Goal: Information Seeking & Learning: Learn about a topic

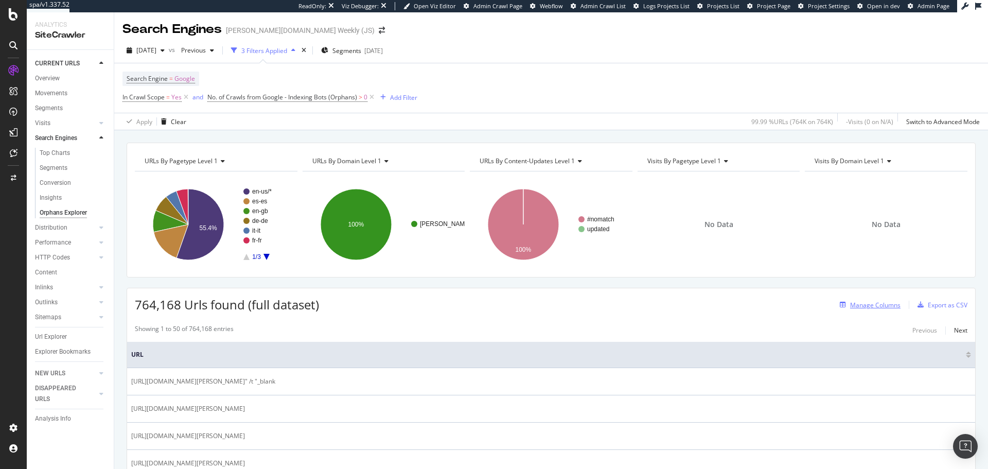
click at [873, 307] on div "Manage Columns" at bounding box center [875, 304] width 50 height 9
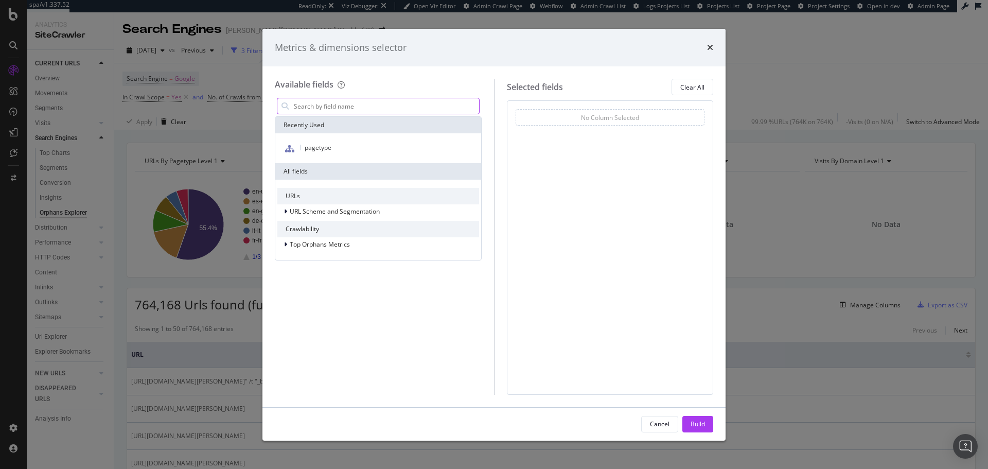
click at [358, 109] on input "modal" at bounding box center [386, 105] width 186 height 15
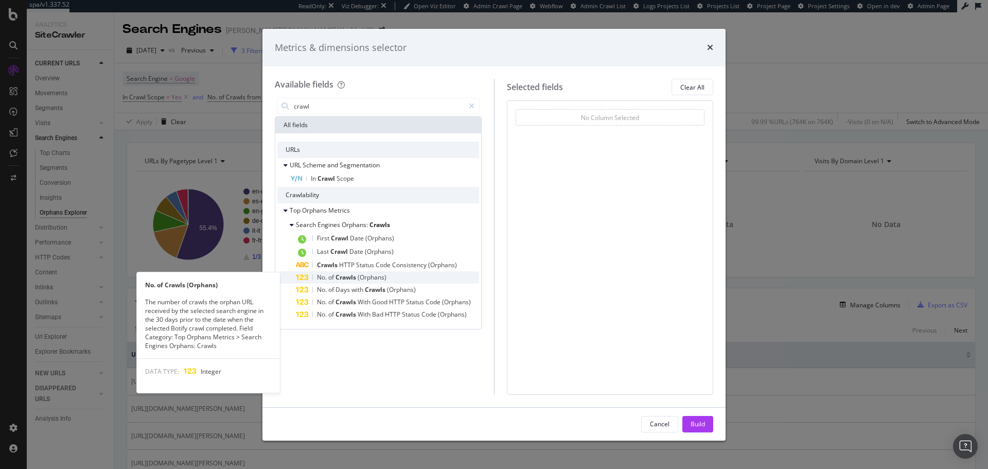
type input "crawl"
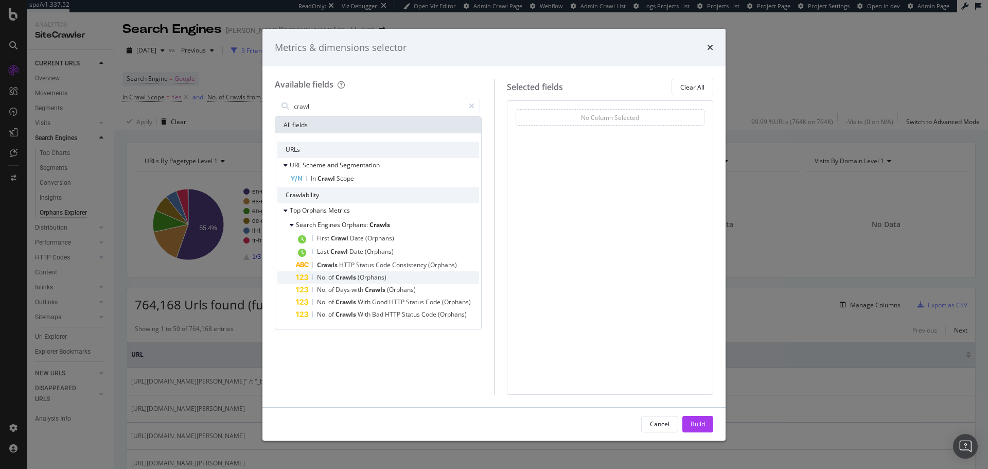
click at [417, 277] on div "No. of Crawls (Orphans)" at bounding box center [387, 277] width 183 height 12
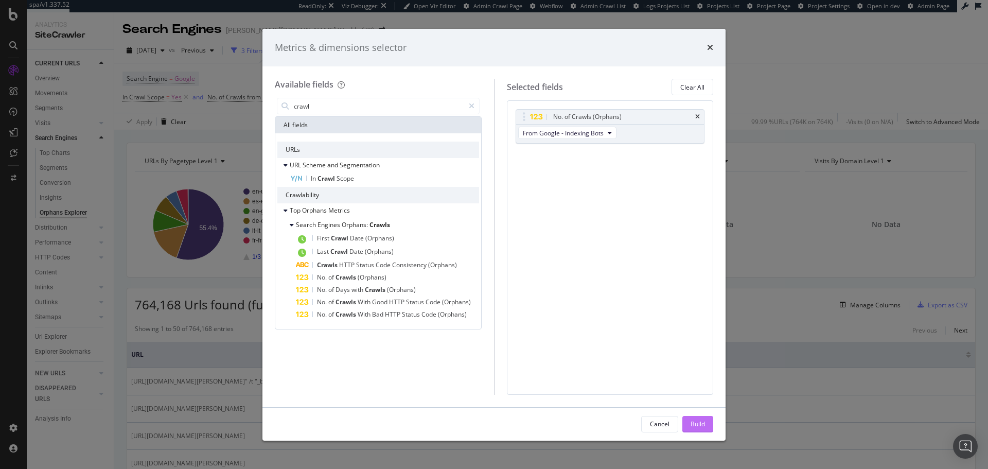
click at [697, 426] on div "Build" at bounding box center [697, 423] width 14 height 9
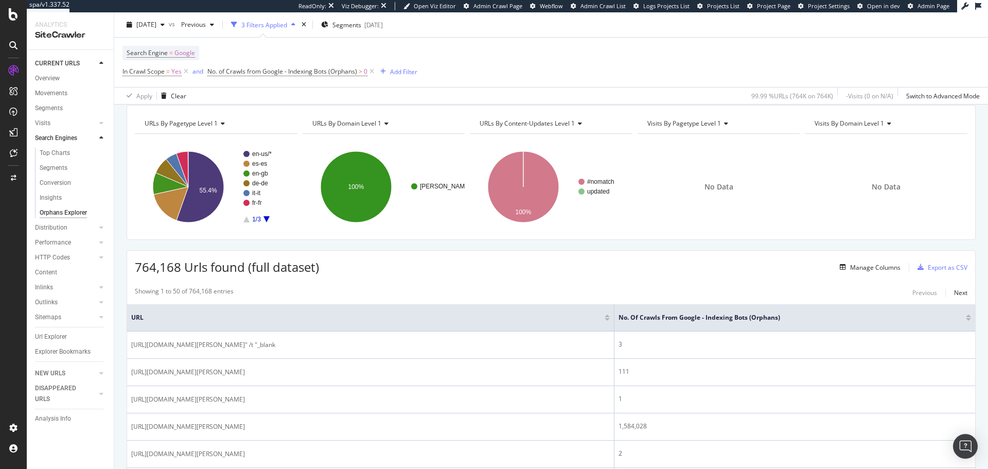
scroll to position [112, 0]
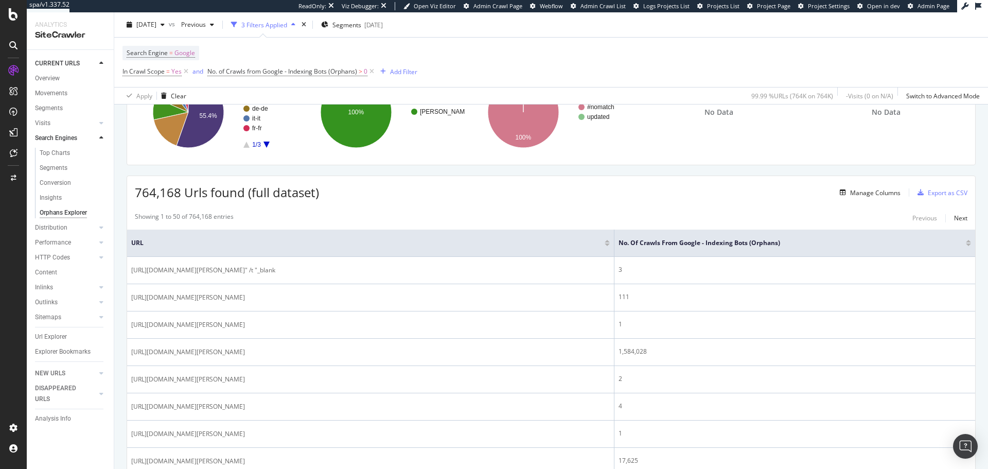
click at [965, 245] on div at bounding box center [967, 244] width 5 height 3
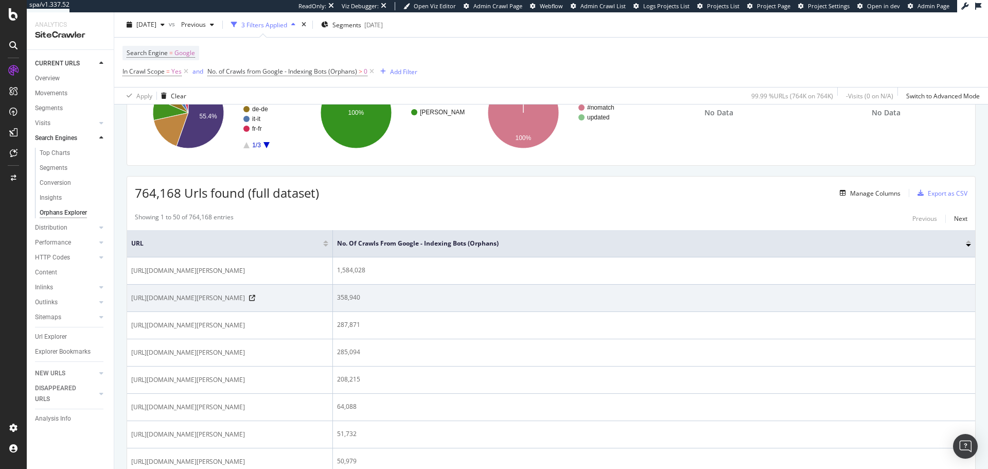
scroll to position [112, 0]
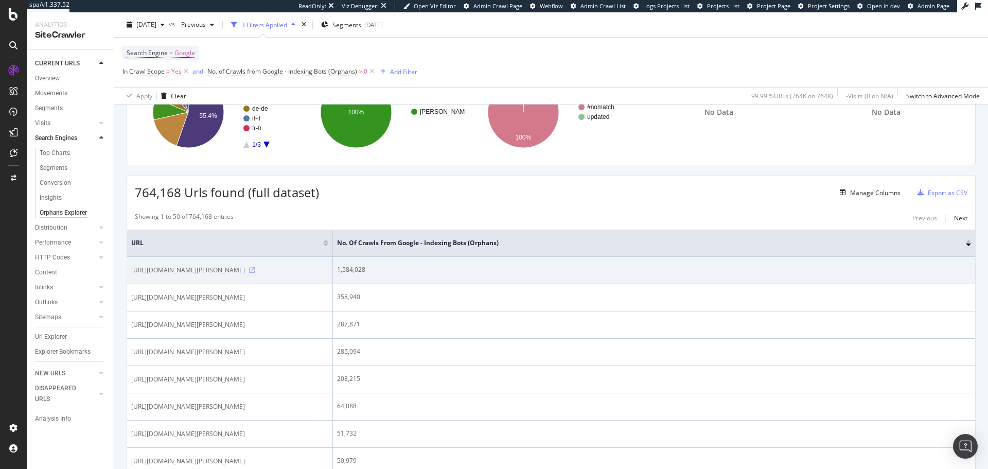
click at [255, 270] on icon at bounding box center [252, 270] width 6 height 6
drag, startPoint x: 285, startPoint y: 270, endPoint x: 128, endPoint y: 270, distance: 156.9
click at [128, 270] on td "https://www.wilson.com/7Rns1bjJ/xhr/api/v2/collector" at bounding box center [230, 270] width 206 height 27
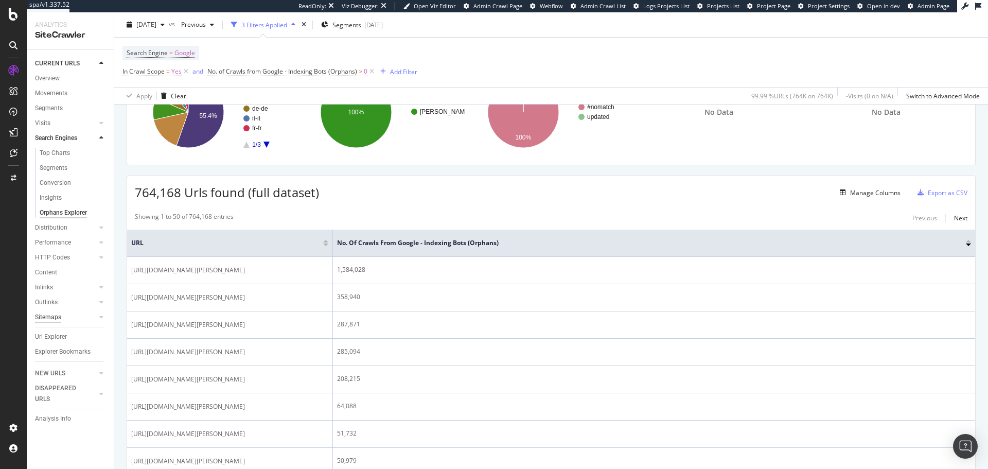
copy span "https://www.wilson.com/7Rns1bjJ/xhr/api/v2/collector"
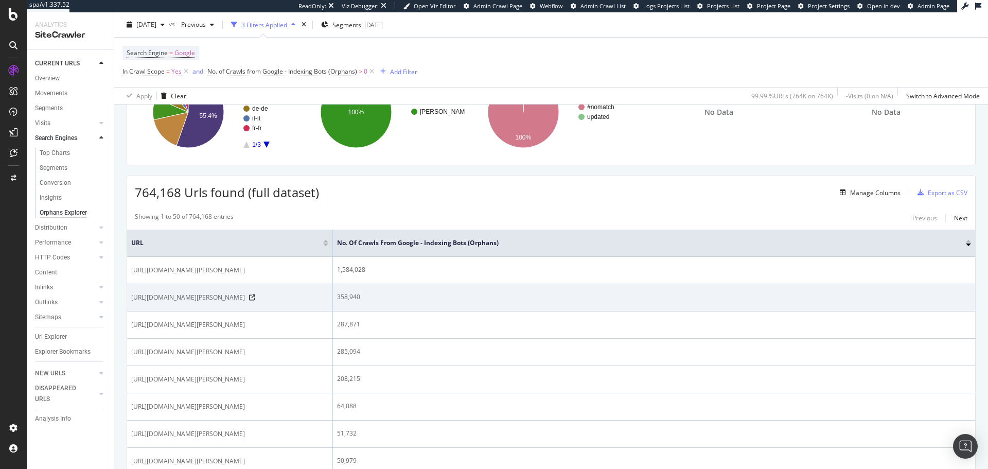
drag, startPoint x: 304, startPoint y: 298, endPoint x: 130, endPoint y: 298, distance: 174.4
click at [130, 298] on td "https://www.wilson.com/en-us/luma_bridge/ajax/initSession" at bounding box center [230, 297] width 206 height 27
copy span "https://www.wilson.com/en-us/luma_bridge/ajax/initSession"
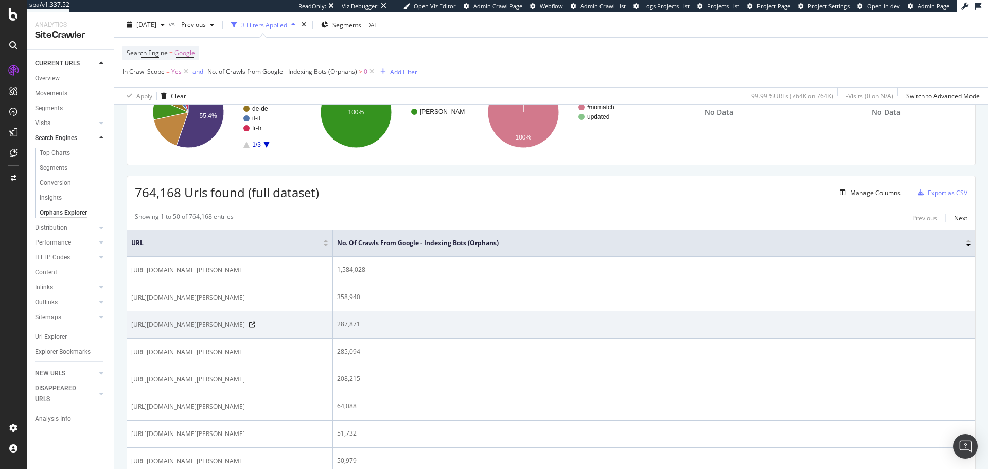
drag, startPoint x: 271, startPoint y: 326, endPoint x: 133, endPoint y: 328, distance: 137.9
click at [133, 328] on div "https://www.wilson.com/en-us/footer.plain.html" at bounding box center [229, 324] width 197 height 10
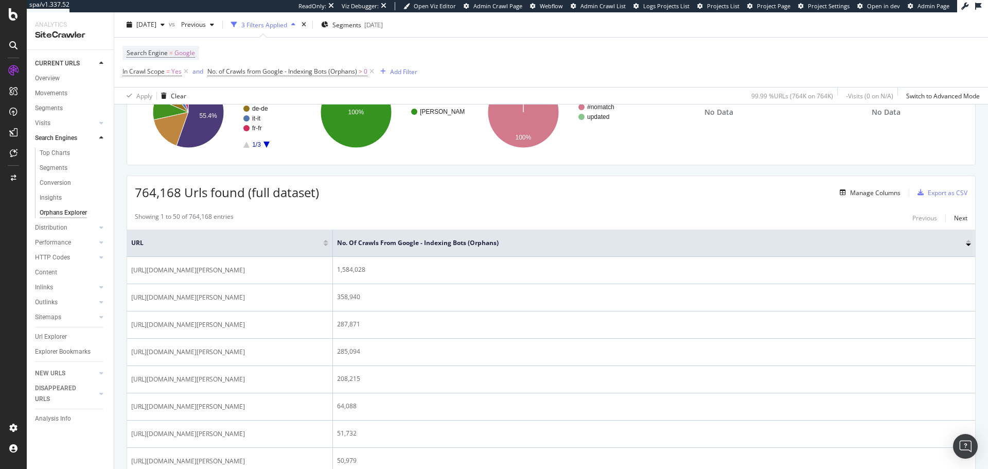
copy span "https://www.wilson.com/en-us/footer.plain.html"
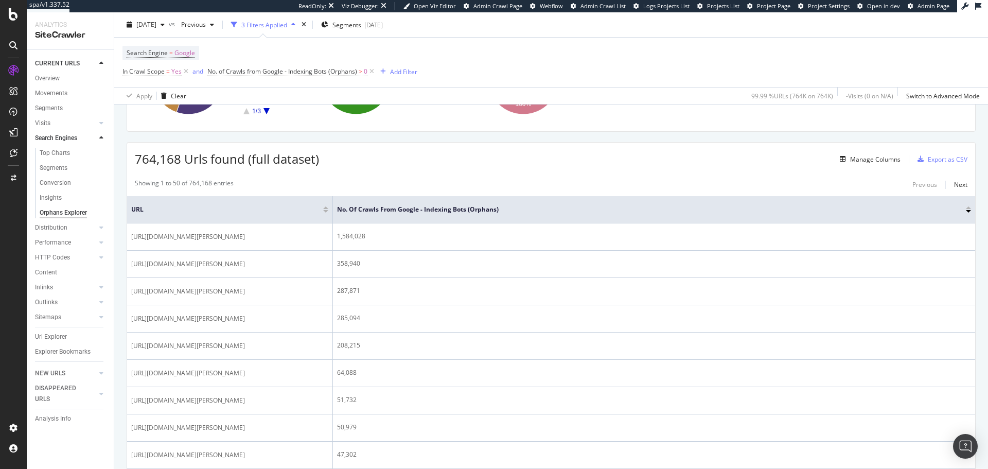
scroll to position [164, 0]
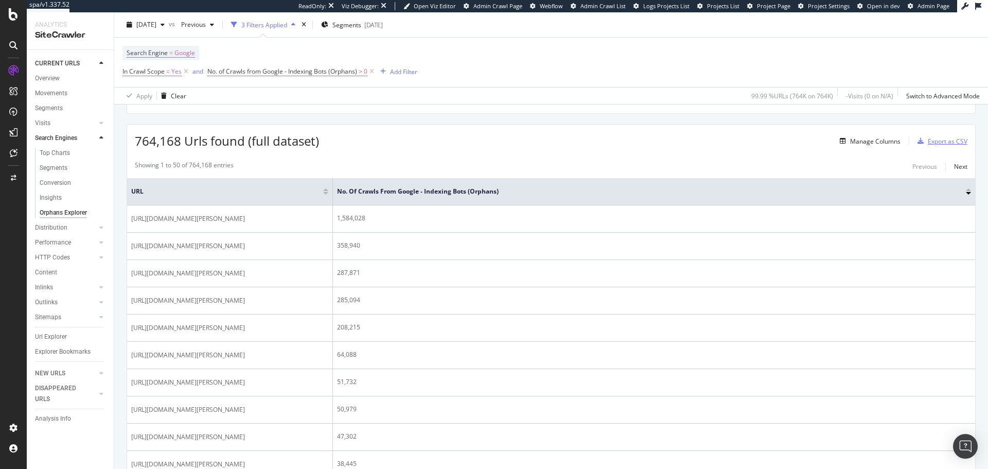
click at [923, 146] on div "Export as CSV" at bounding box center [940, 140] width 54 height 15
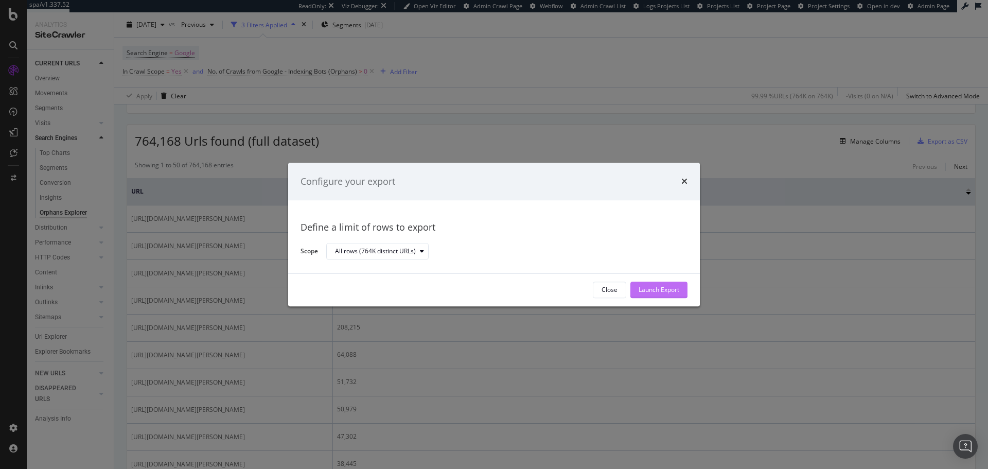
click at [664, 286] on div "Launch Export" at bounding box center [658, 289] width 41 height 9
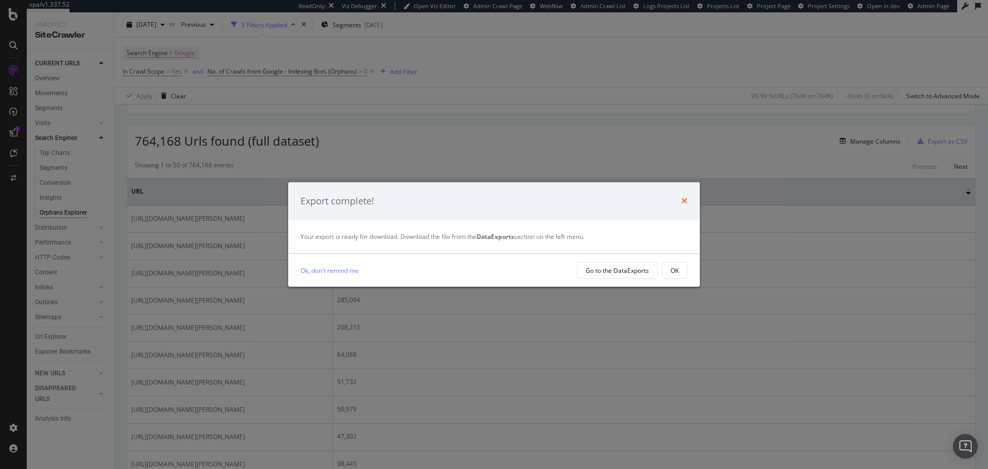
click at [685, 200] on icon "times" at bounding box center [684, 200] width 6 height 8
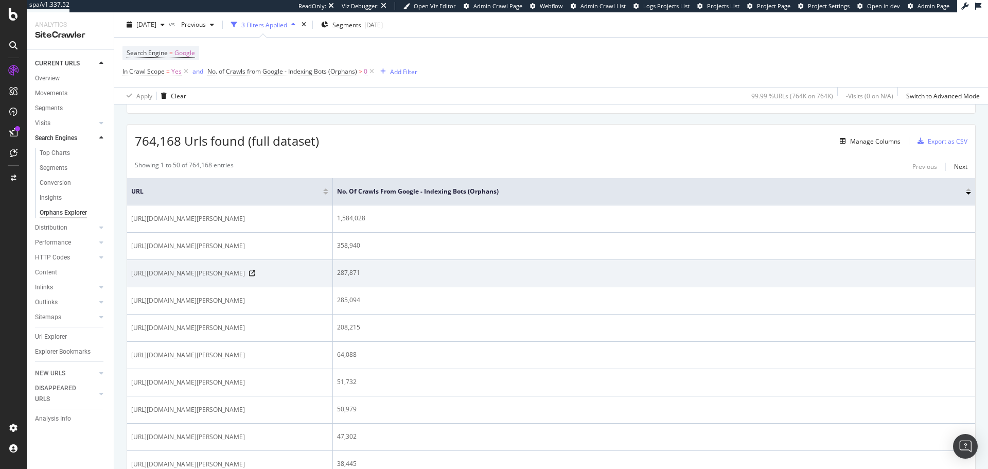
click at [558, 260] on td "287,871" at bounding box center [654, 273] width 642 height 27
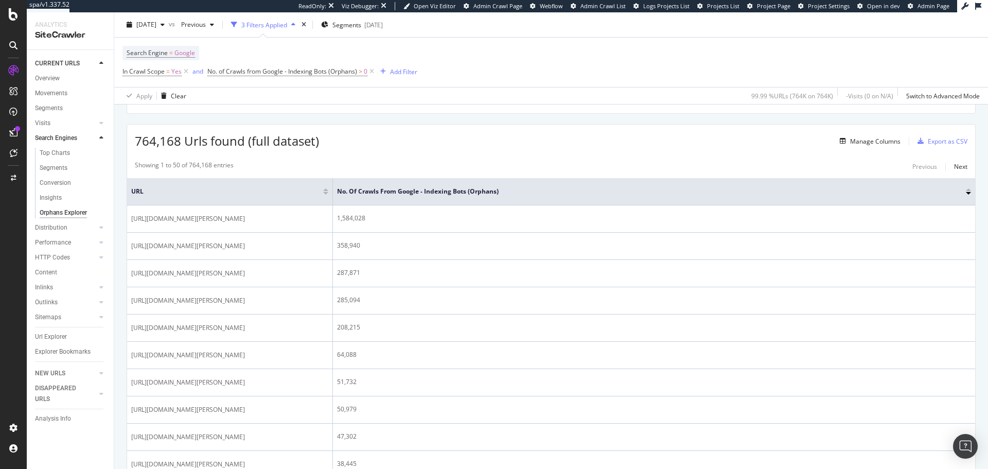
click at [134, 189] on span "URL" at bounding box center [225, 191] width 189 height 9
click at [857, 143] on div "Manage Columns" at bounding box center [875, 141] width 50 height 9
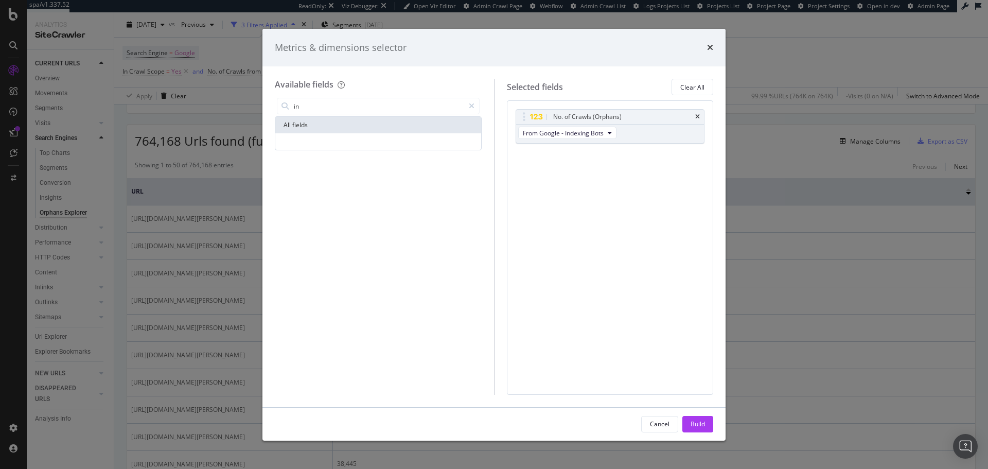
type input "i"
type input "link"
click at [470, 104] on icon "modal" at bounding box center [472, 105] width 6 height 7
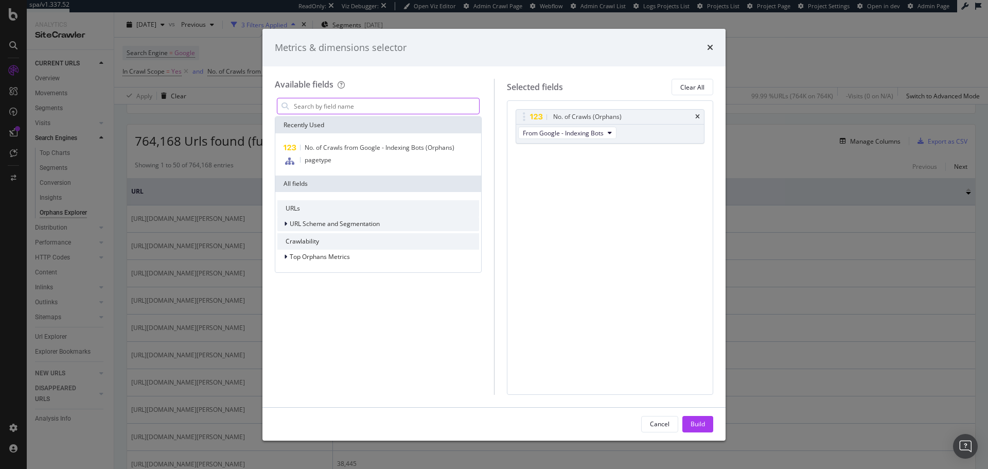
click at [373, 228] on span "URL Scheme and Segmentation" at bounding box center [335, 223] width 90 height 9
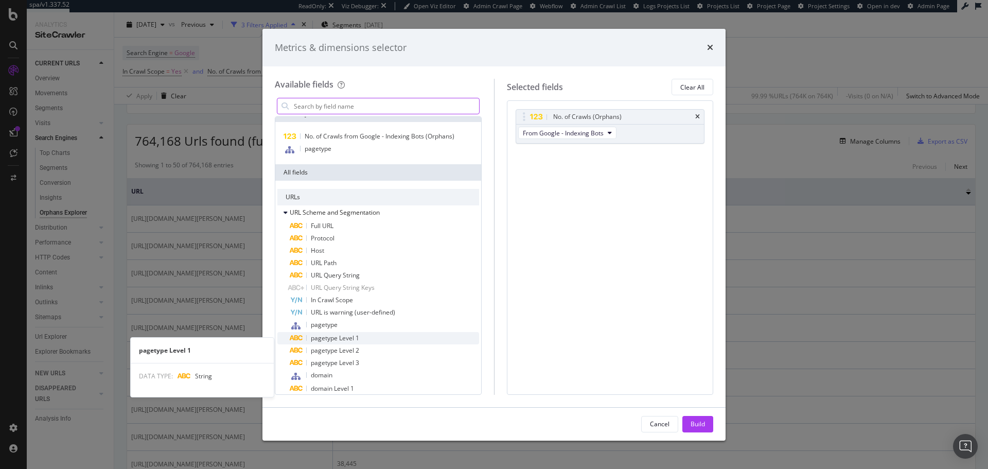
scroll to position [0, 0]
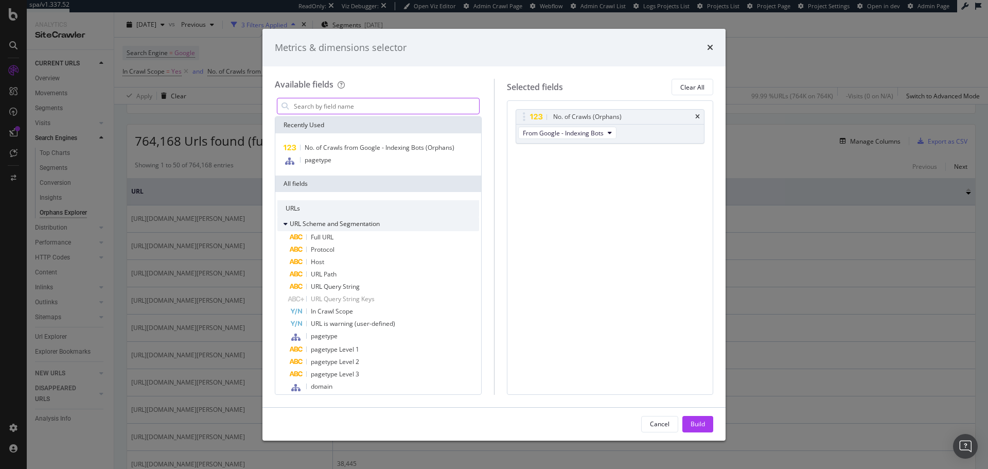
click at [374, 225] on span "URL Scheme and Segmentation" at bounding box center [335, 223] width 90 height 9
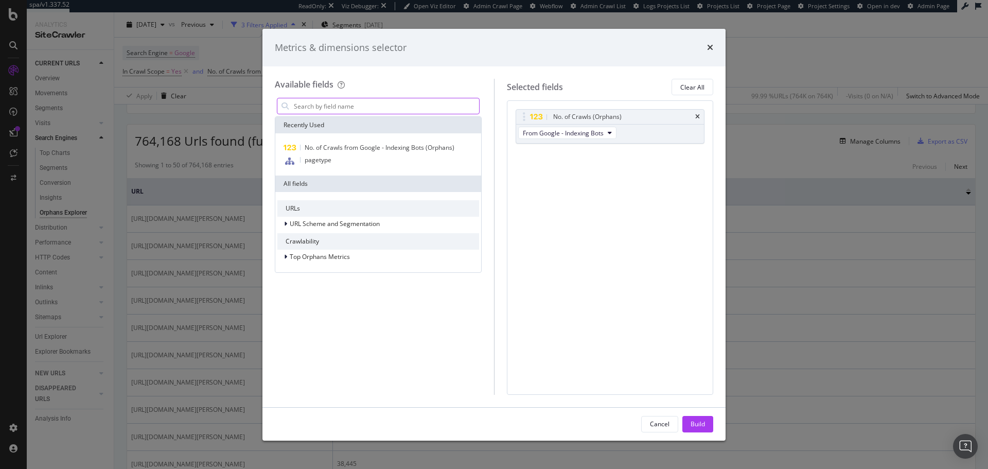
click at [364, 211] on div "URLs" at bounding box center [378, 208] width 202 height 16
click at [348, 258] on span "Top Orphans Metrics" at bounding box center [320, 256] width 60 height 9
click at [361, 274] on span "Search Engines Orphans: Crawls" at bounding box center [342, 270] width 93 height 9
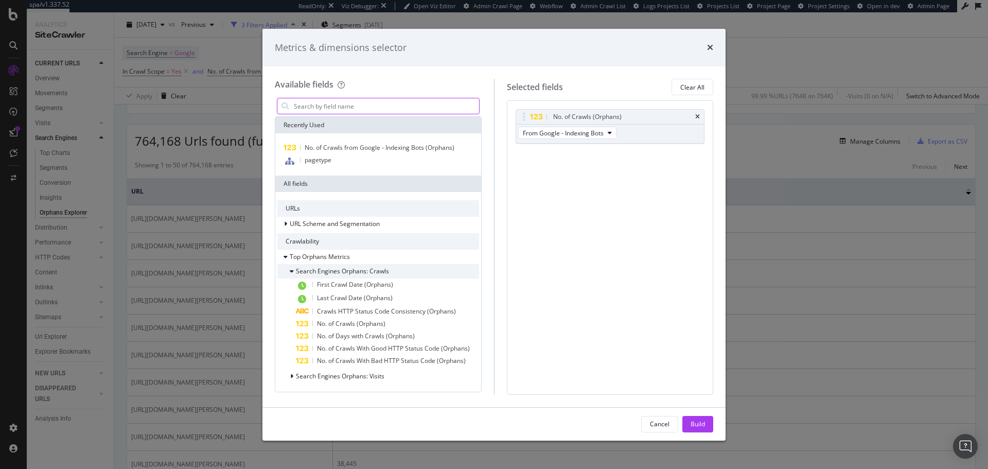
click at [369, 267] on span "Search Engines Orphans: Crawls" at bounding box center [342, 270] width 93 height 9
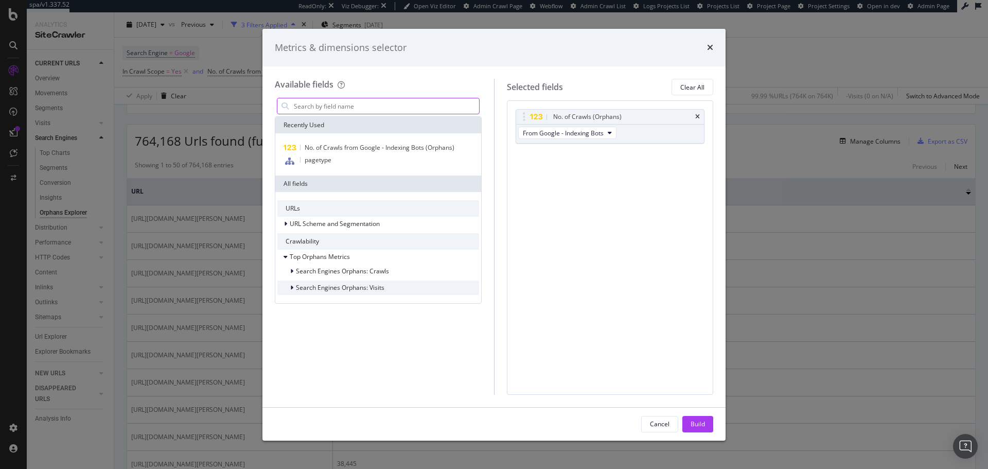
click at [364, 288] on span "Search Engines Orphans: Visits" at bounding box center [340, 287] width 88 height 9
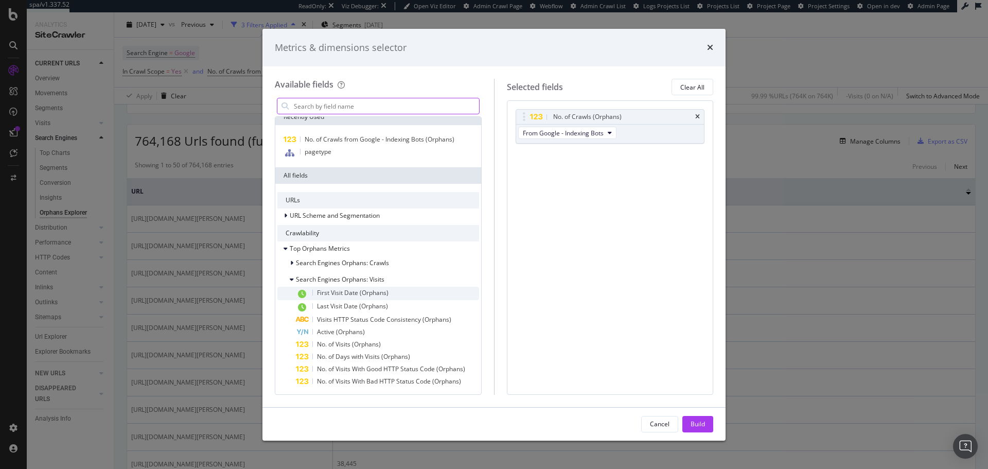
scroll to position [10, 0]
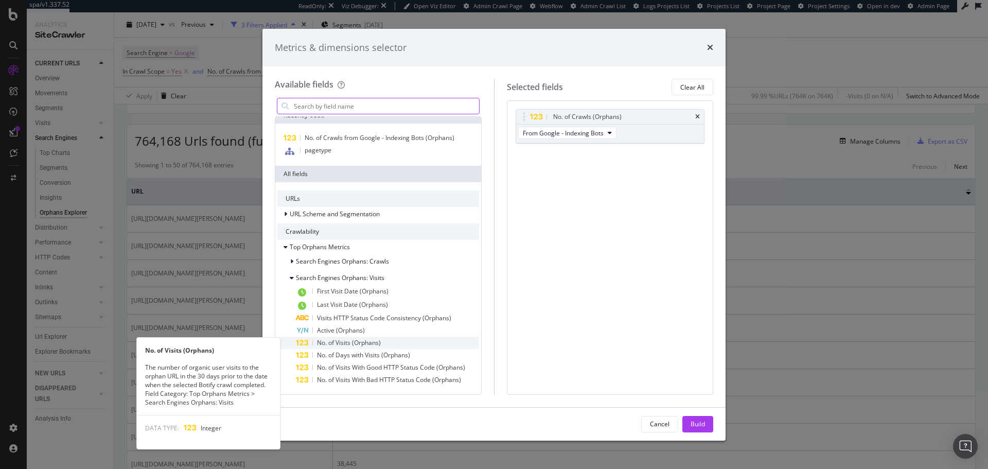
click at [420, 344] on div "No. of Visits (Orphans)" at bounding box center [387, 342] width 183 height 12
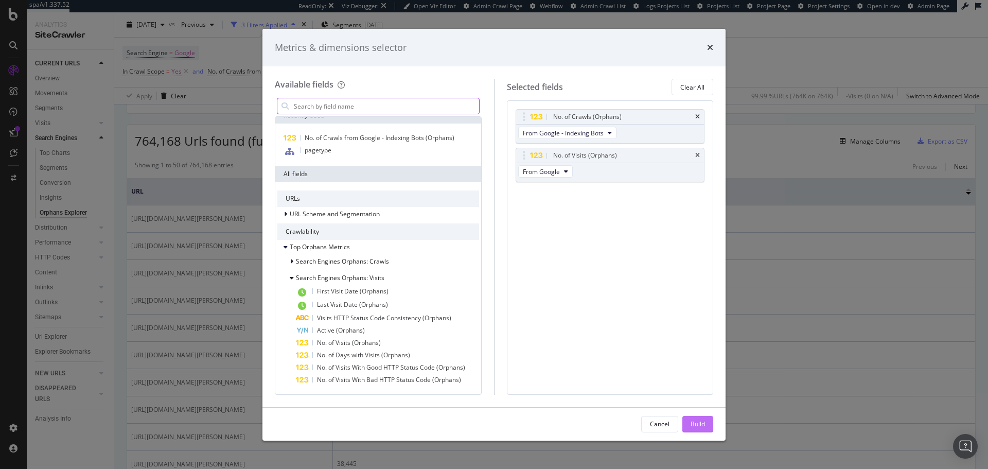
click at [711, 416] on button "Build" at bounding box center [697, 424] width 31 height 16
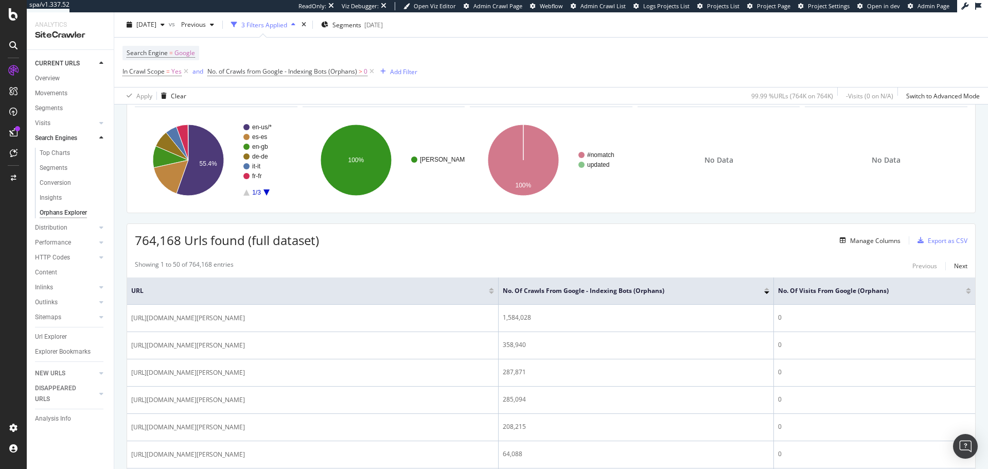
scroll to position [51, 0]
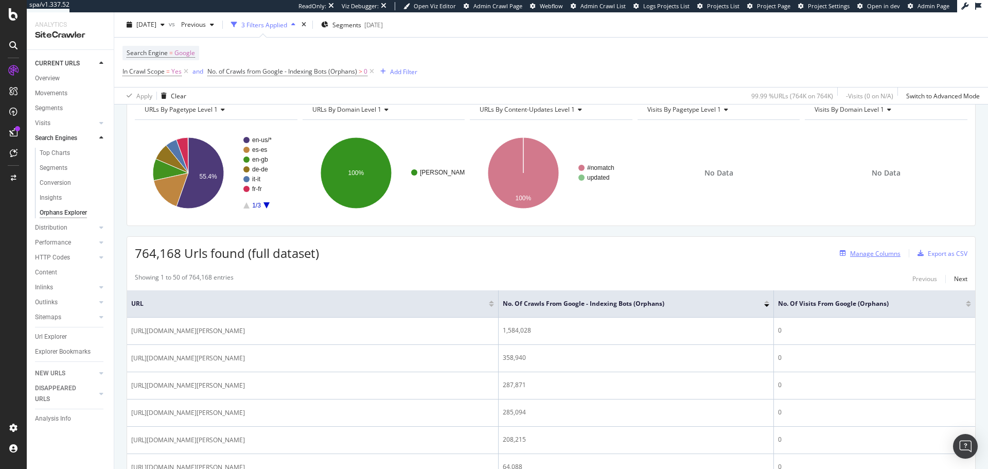
click at [859, 247] on div "Manage Columns" at bounding box center [867, 252] width 65 height 11
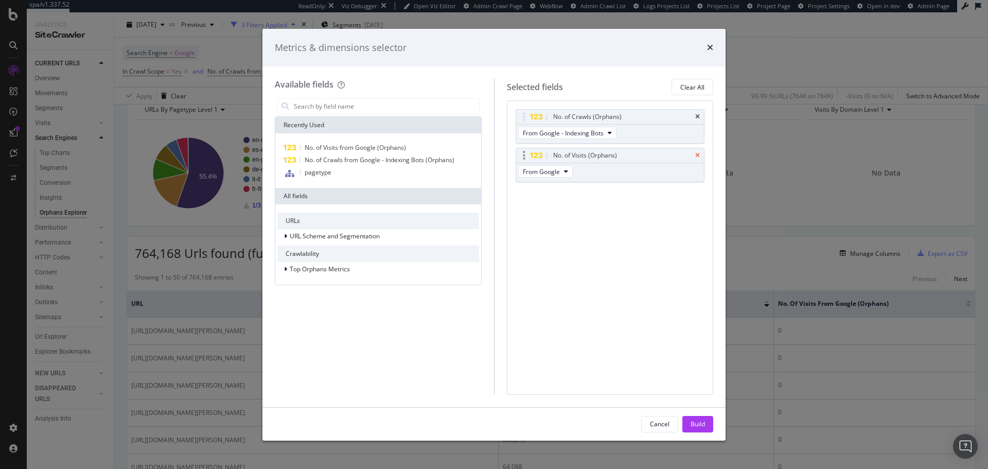
click at [697, 154] on icon "times" at bounding box center [697, 155] width 5 height 6
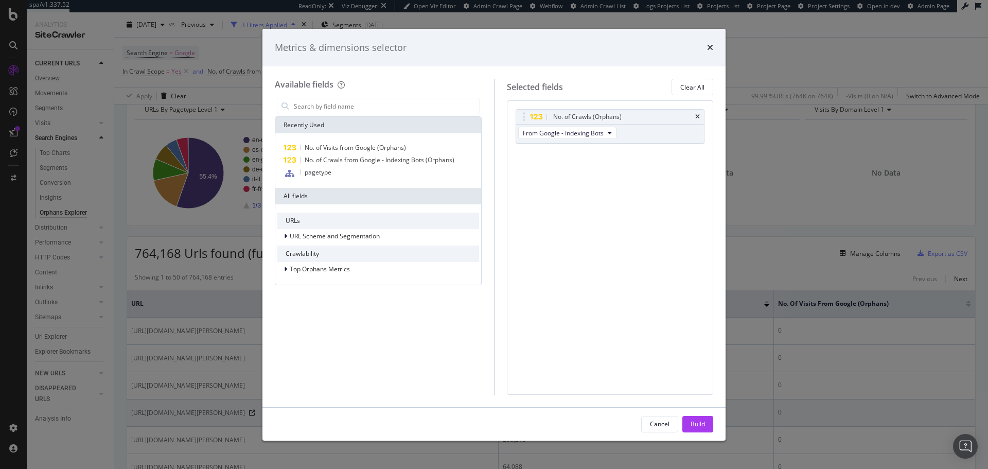
click at [700, 419] on div "Build" at bounding box center [697, 423] width 14 height 9
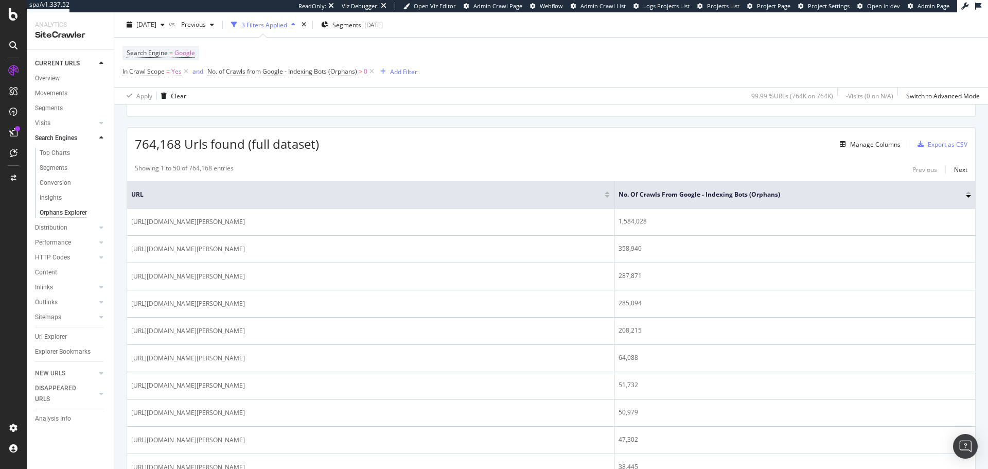
scroll to position [154, 0]
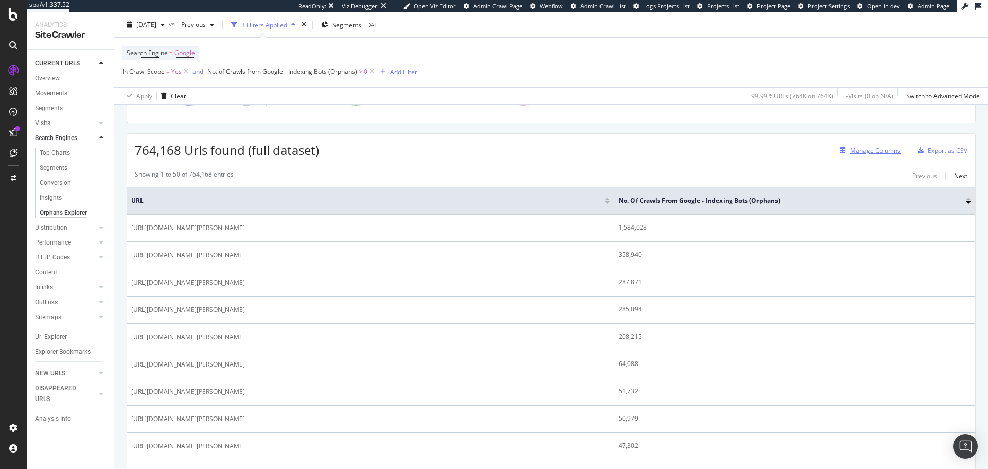
click at [854, 154] on div "Manage Columns" at bounding box center [875, 150] width 50 height 9
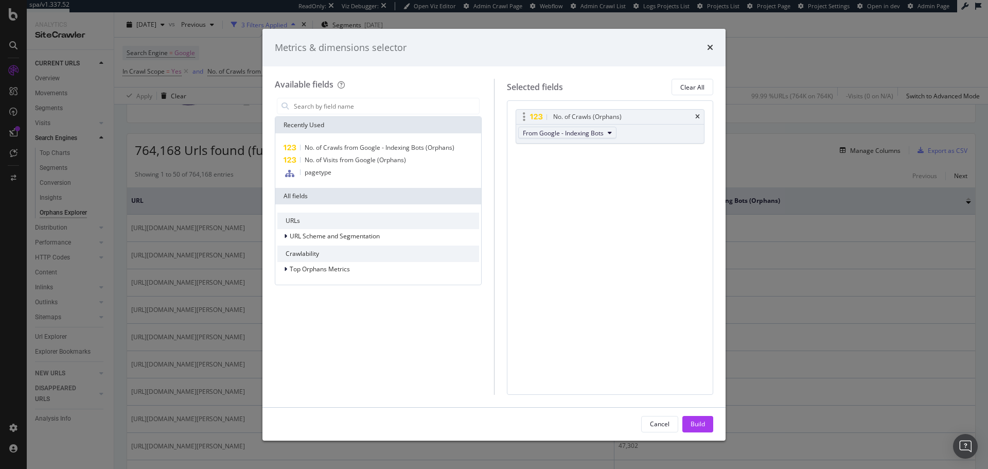
click at [589, 135] on span "From Google - Indexing Bots" at bounding box center [563, 133] width 81 height 9
click at [590, 137] on body "spa/v1.337.52 ReadOnly: Viz Debugger: Open Viz Editor Admin Crawl Page Webflow …" at bounding box center [494, 234] width 988 height 469
click at [687, 174] on div "No. of Crawls (Orphans) From Google - Indexing Bots You can use this field as a…" at bounding box center [610, 247] width 207 height 294
click at [706, 48] on div "Metrics & dimensions selector" at bounding box center [494, 47] width 438 height 13
click at [709, 46] on icon "times" at bounding box center [710, 47] width 6 height 8
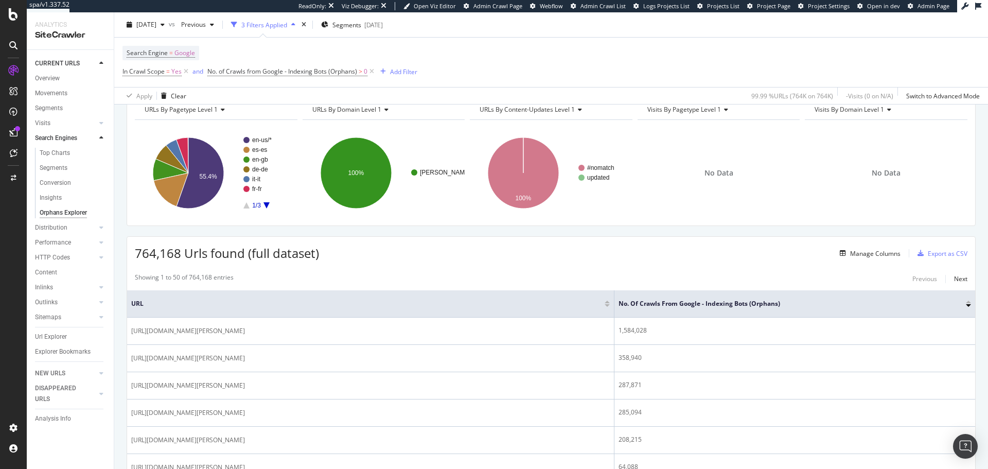
scroll to position [0, 0]
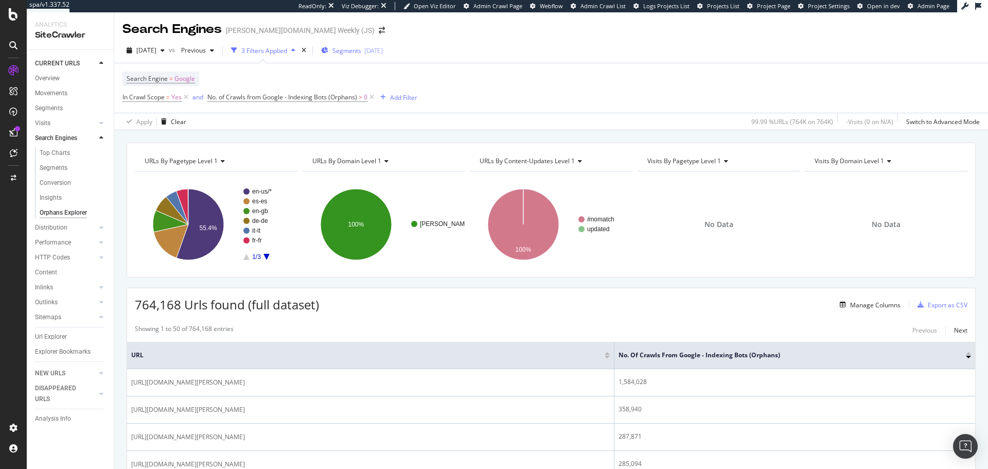
click at [383, 52] on div "[DATE]" at bounding box center [373, 50] width 19 height 9
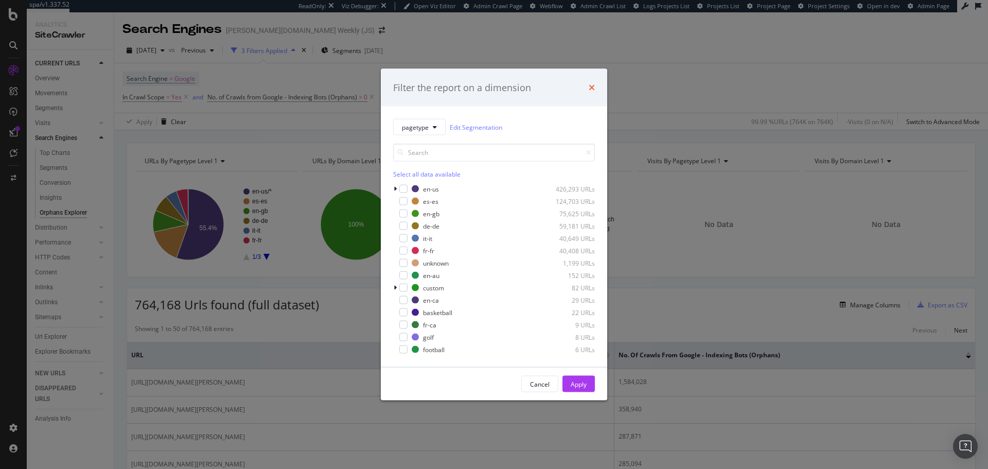
click at [590, 85] on icon "times" at bounding box center [591, 87] width 6 height 8
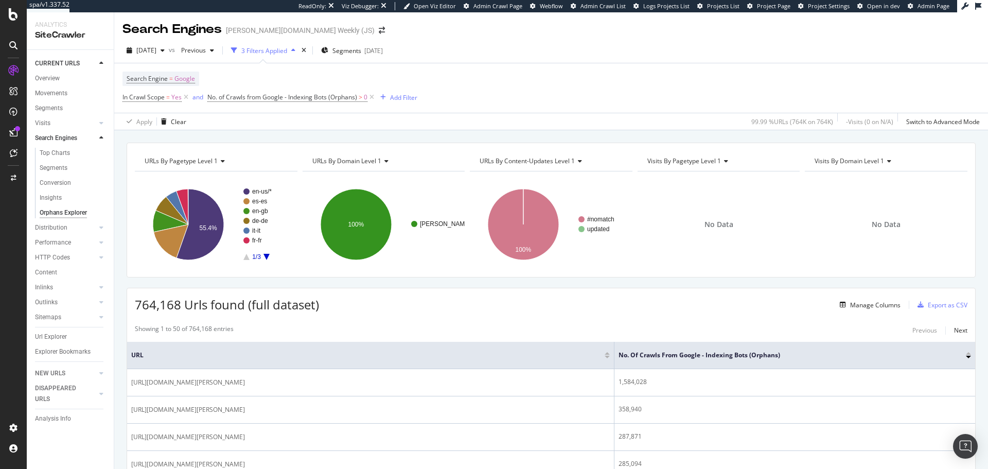
click at [287, 48] on div "3 Filters Applied" at bounding box center [264, 50] width 46 height 9
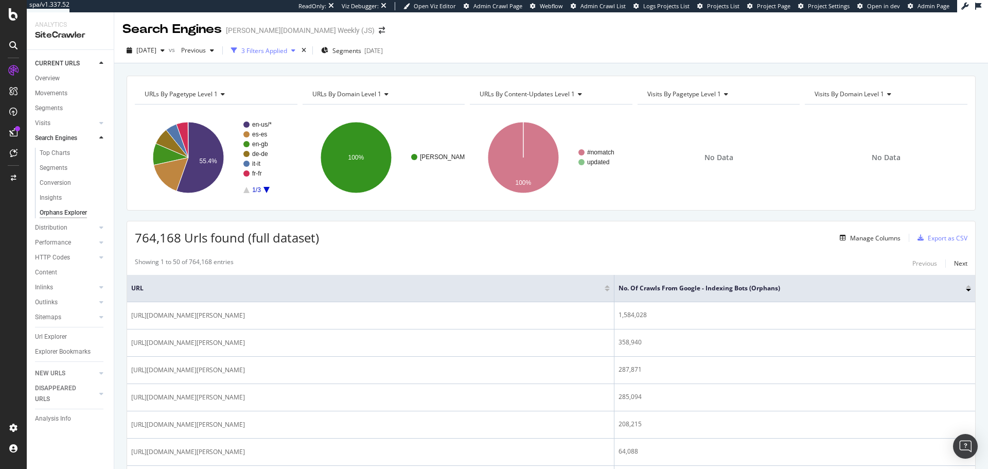
click at [287, 48] on div "3 Filters Applied" at bounding box center [264, 50] width 46 height 9
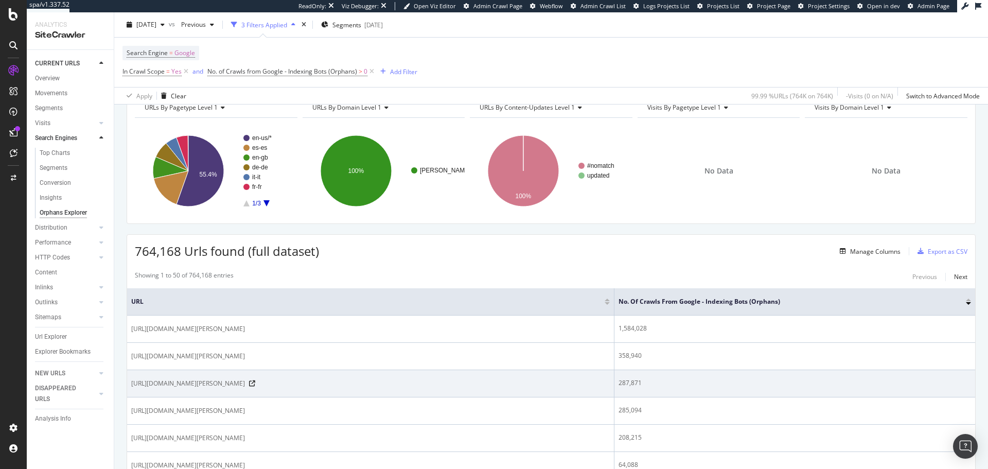
scroll to position [154, 0]
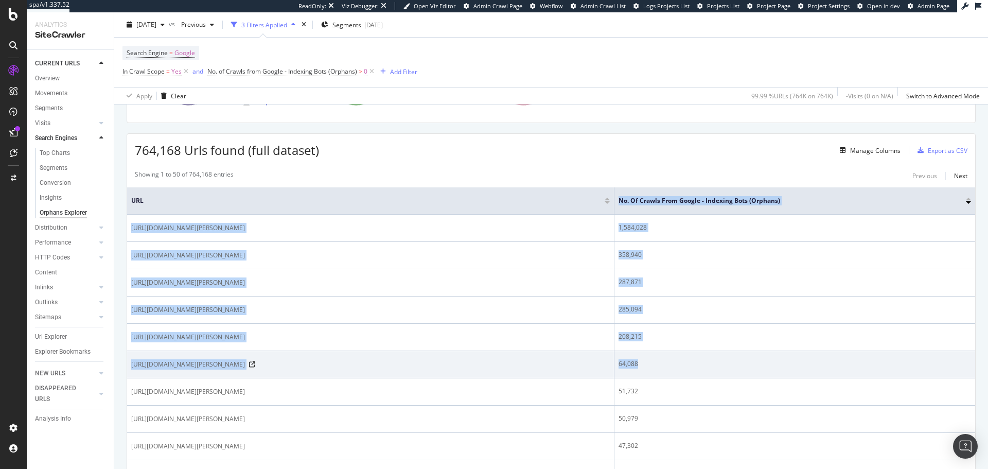
drag, startPoint x: 158, startPoint y: 192, endPoint x: 765, endPoint y: 358, distance: 629.3
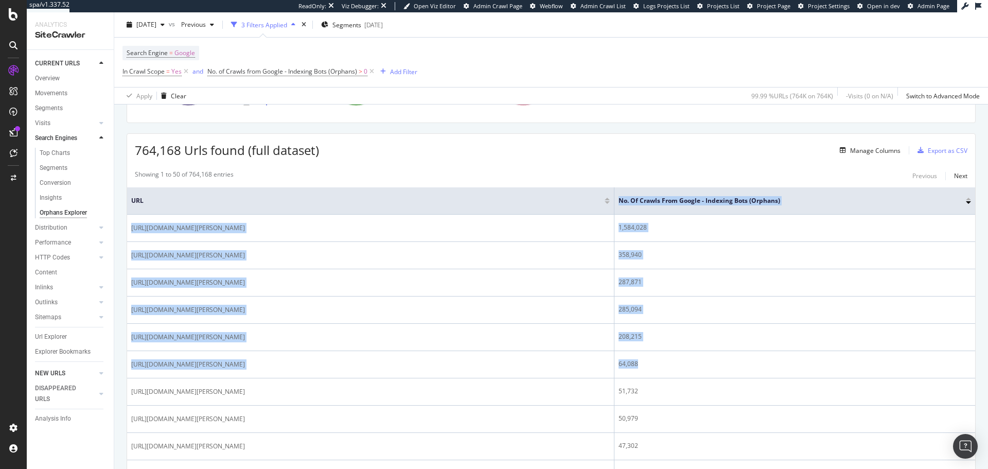
click at [84, 369] on link "NEW URLS" at bounding box center [65, 373] width 61 height 11
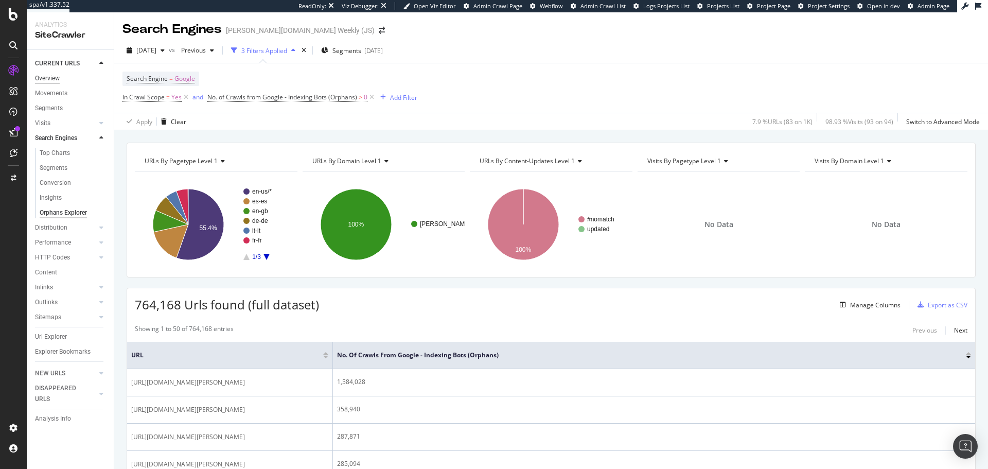
click at [59, 74] on div "Overview" at bounding box center [47, 78] width 25 height 11
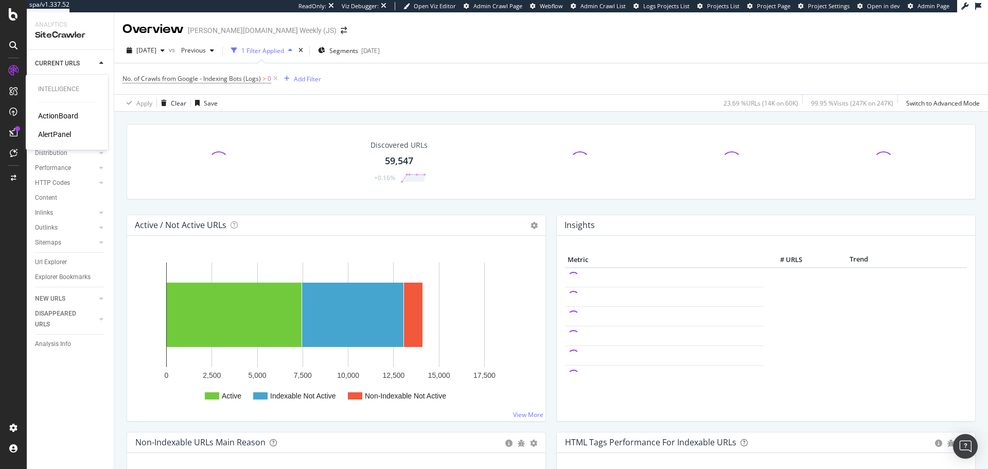
click at [47, 112] on div "ActionBoard" at bounding box center [58, 116] width 40 height 10
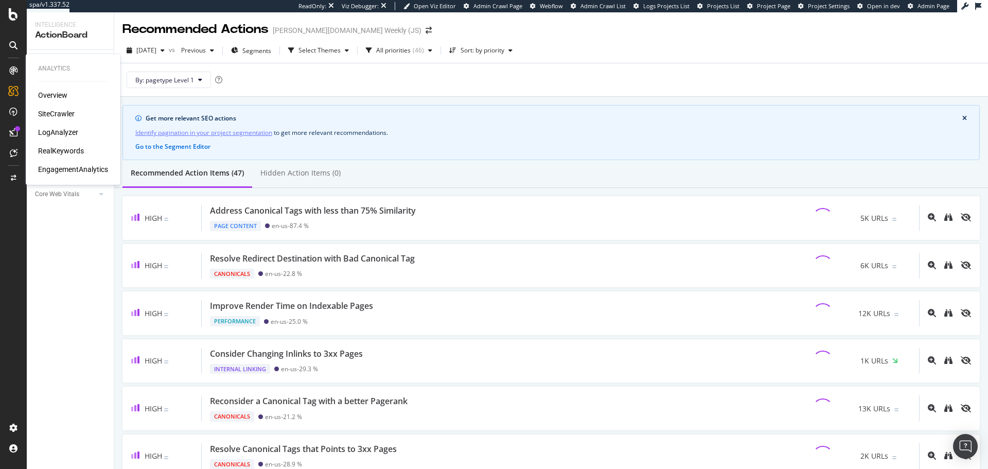
click at [67, 114] on div "SiteCrawler" at bounding box center [56, 114] width 37 height 10
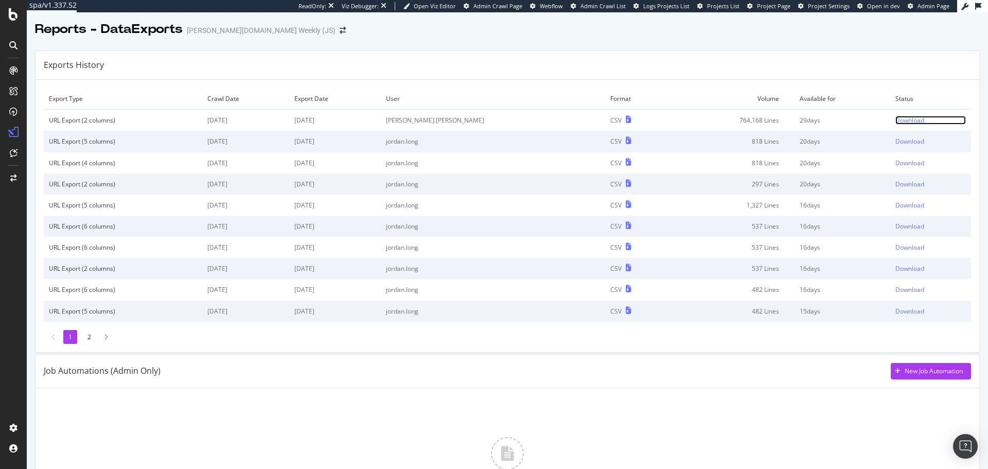
click at [895, 119] on div "Download" at bounding box center [909, 120] width 29 height 9
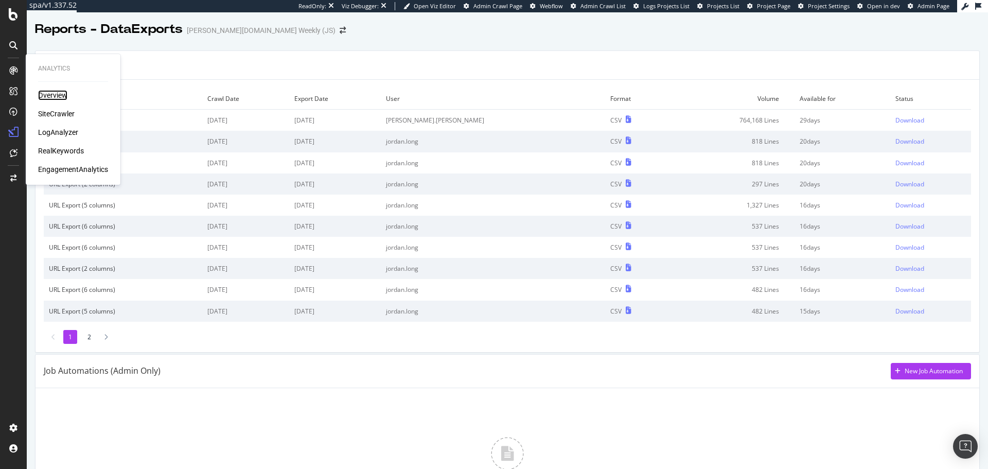
click at [42, 93] on div "Overview" at bounding box center [52, 95] width 29 height 10
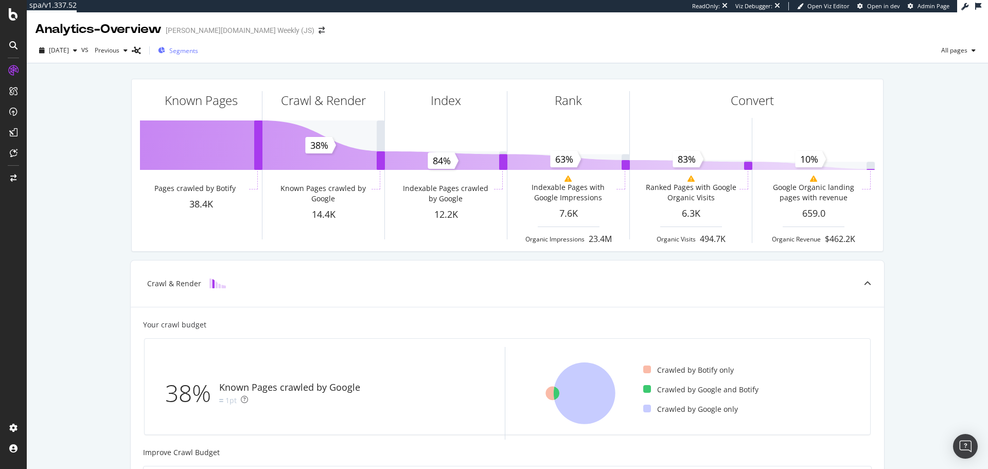
click at [198, 54] on span "Segments" at bounding box center [183, 50] width 29 height 9
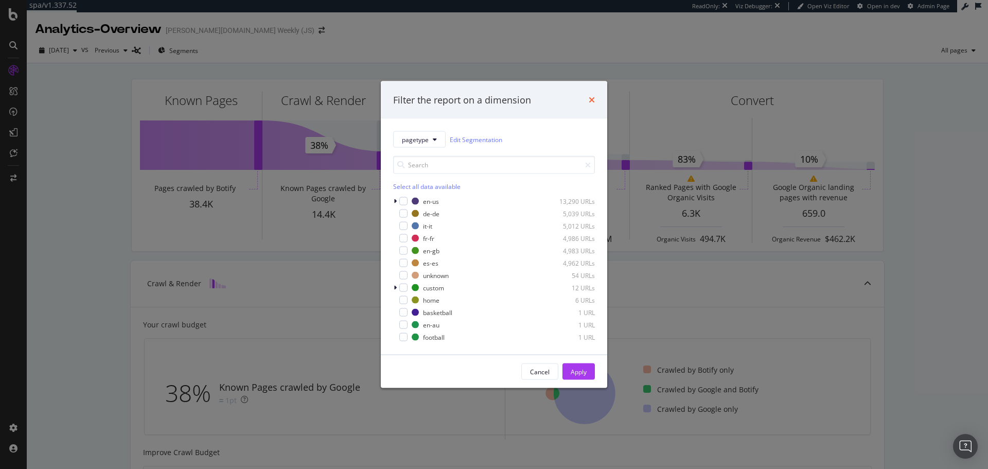
click at [590, 99] on icon "times" at bounding box center [591, 100] width 6 height 8
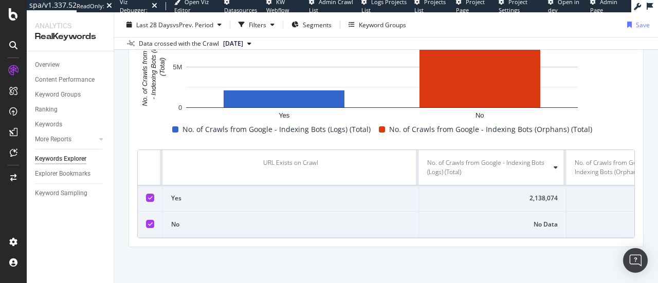
click at [379, 237] on div "By Value (stacked) Add to Custom Report Yes No 0 5M 10M No. of Crawls from Goog…" at bounding box center [386, 117] width 514 height 259
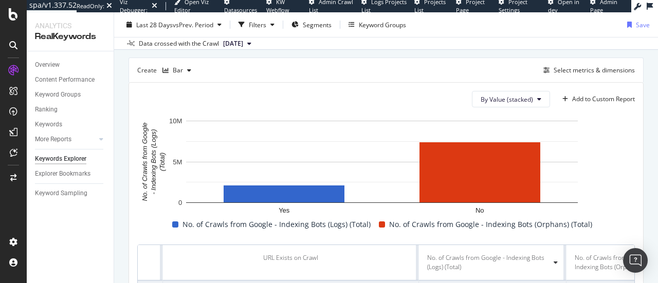
scroll to position [271, 0]
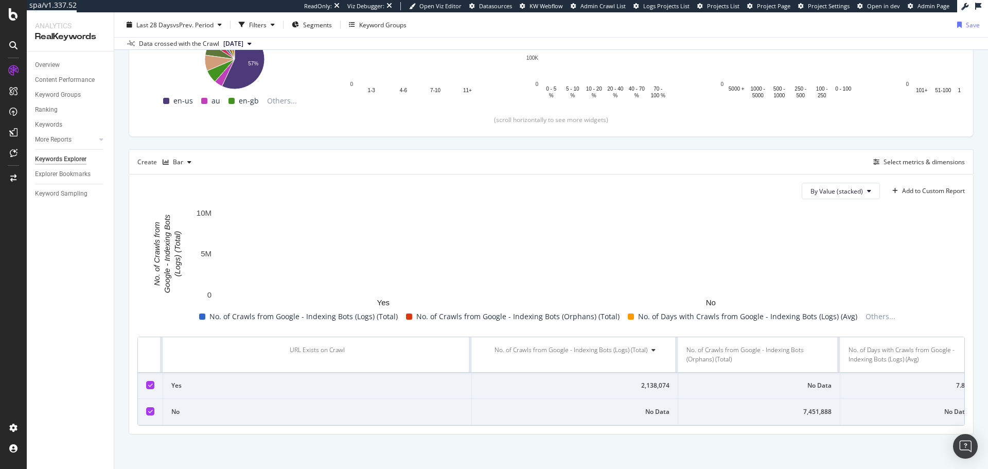
scroll to position [191, 0]
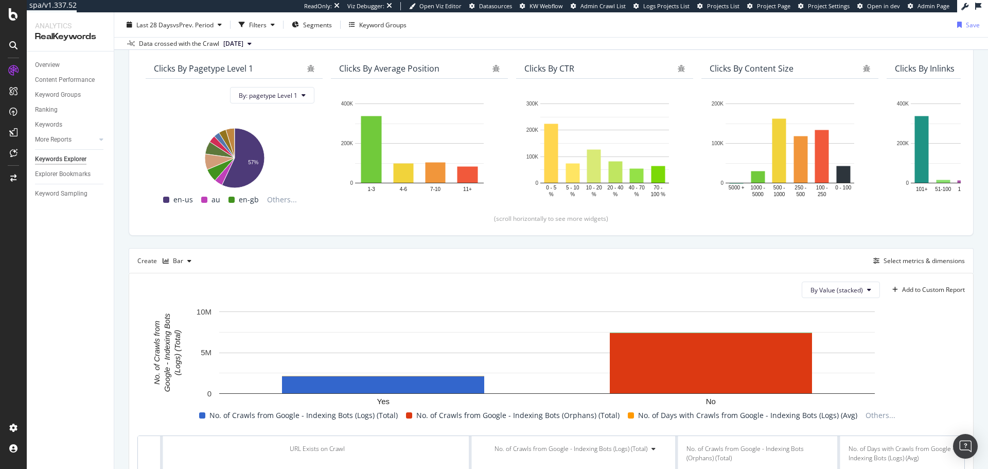
scroll to position [103, 0]
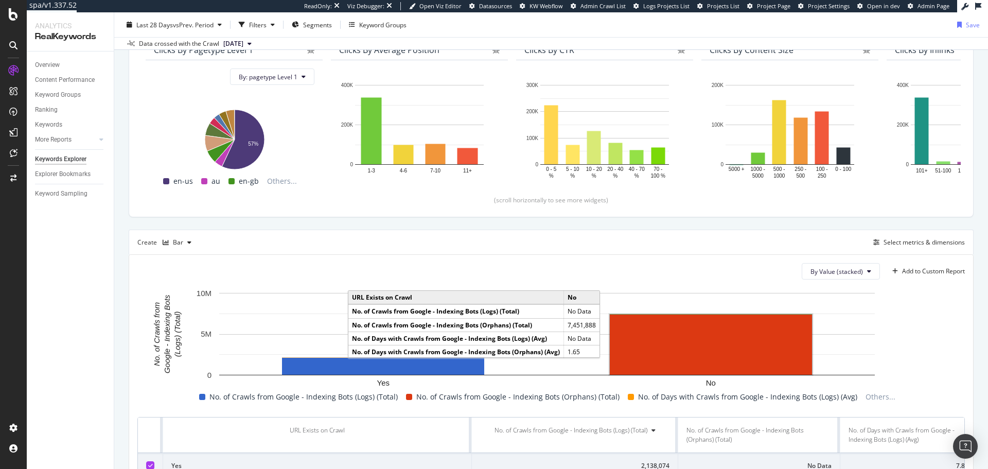
click at [638, 345] on rect "A chart." at bounding box center [711, 344] width 202 height 60
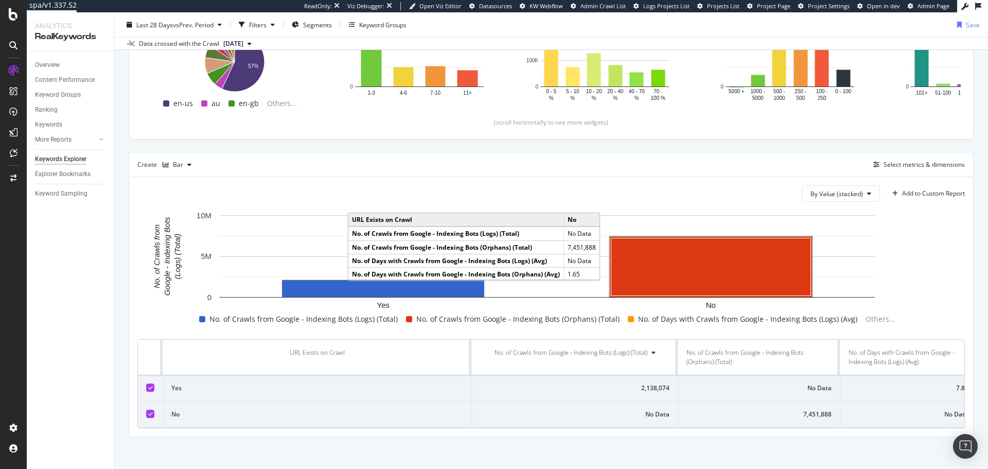
scroll to position [191, 0]
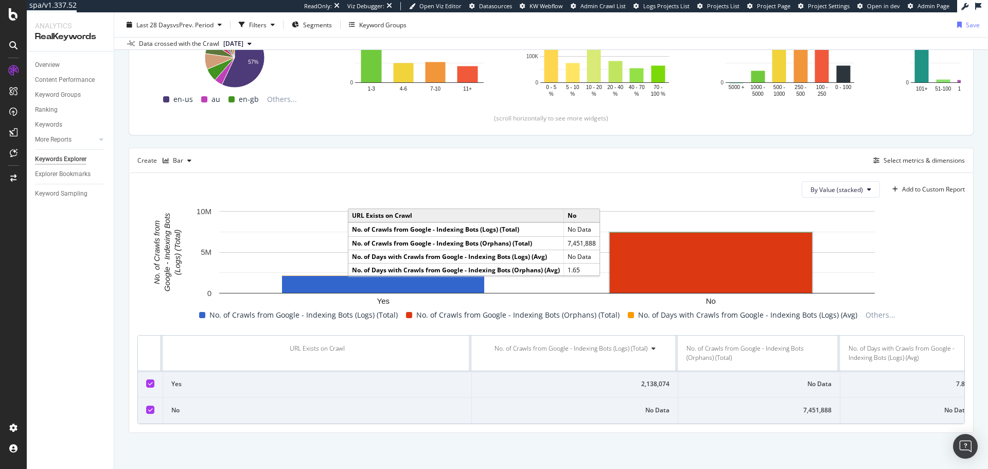
click at [699, 266] on rect "A chart." at bounding box center [711, 262] width 202 height 60
click at [771, 277] on rect "A chart." at bounding box center [711, 262] width 202 height 60
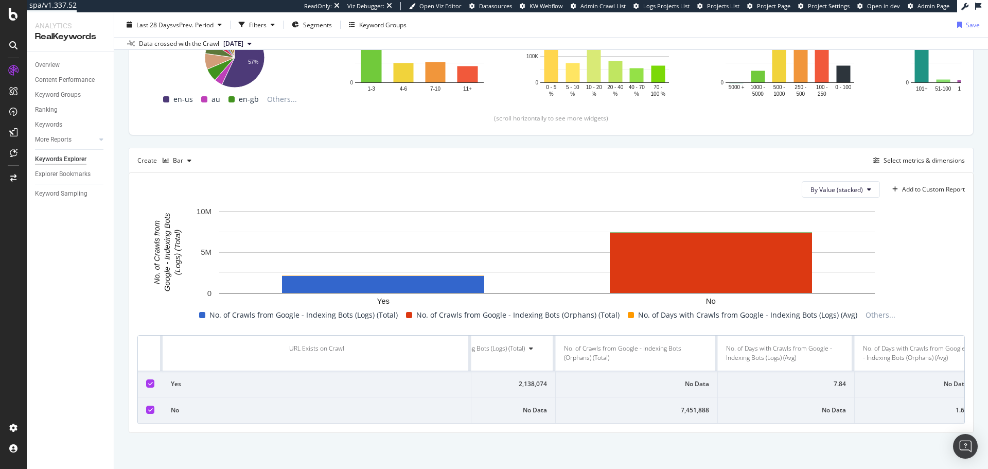
scroll to position [0, 142]
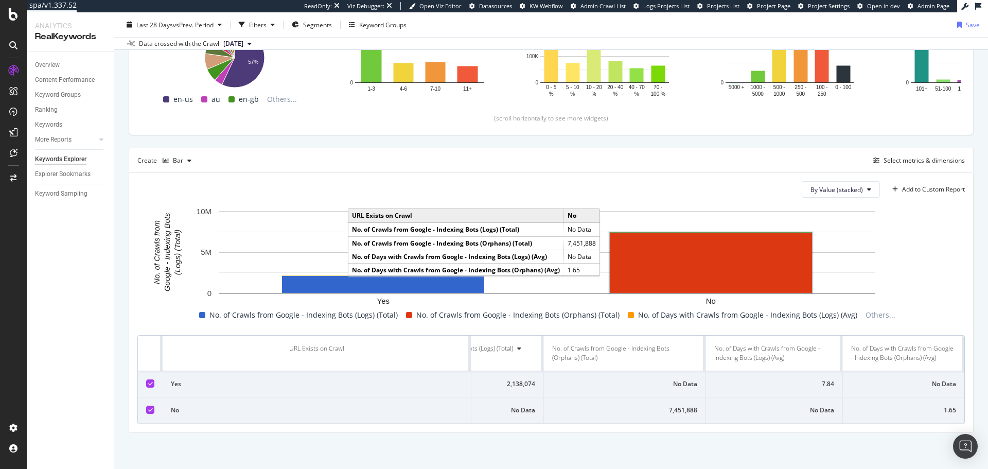
click at [744, 257] on rect "A chart." at bounding box center [711, 262] width 202 height 60
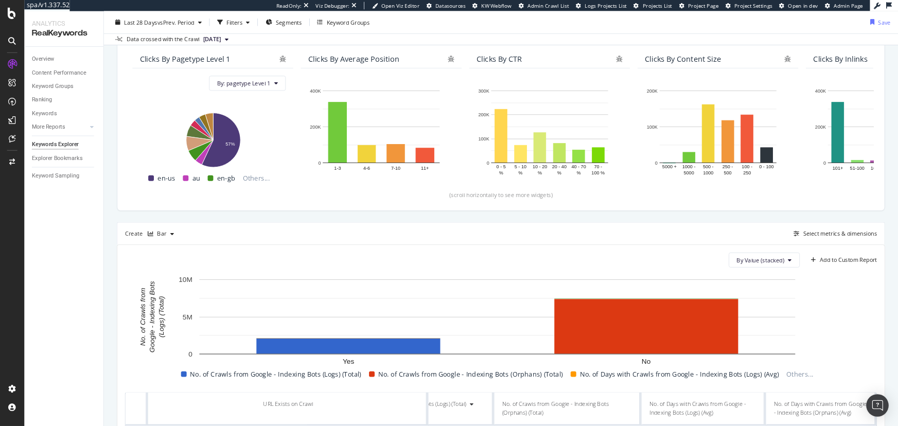
scroll to position [139, 0]
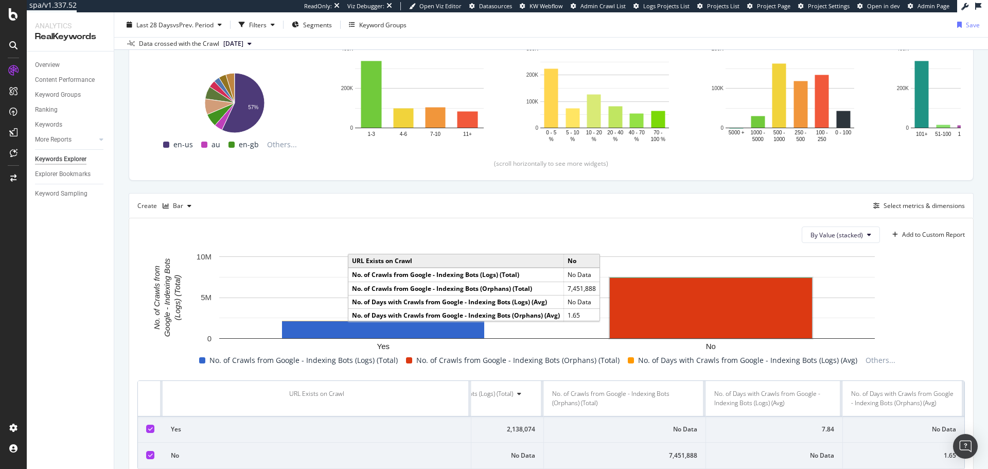
click at [701, 328] on rect "A chart." at bounding box center [711, 308] width 202 height 60
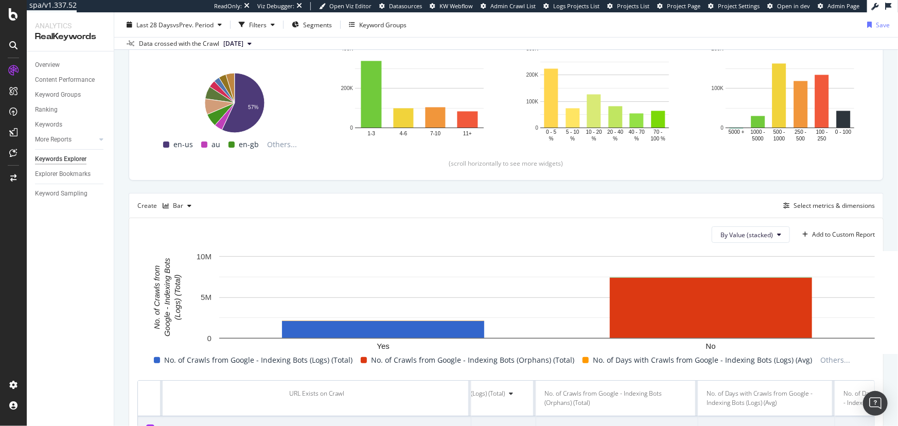
scroll to position [0, 142]
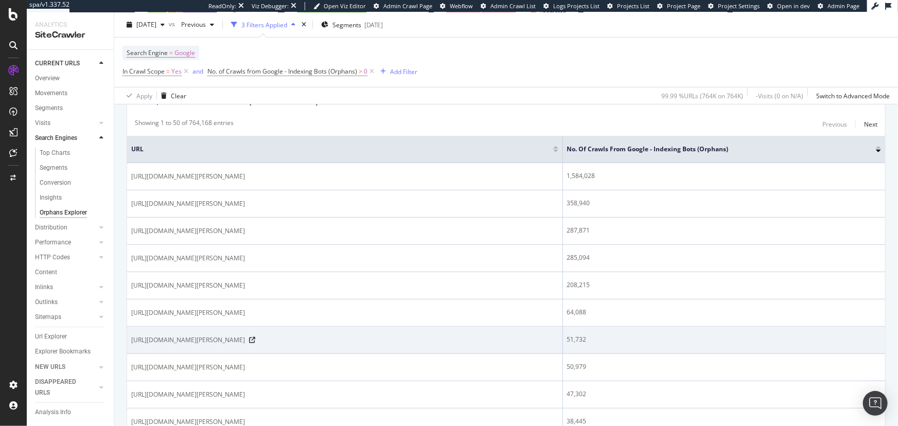
scroll to position [252, 0]
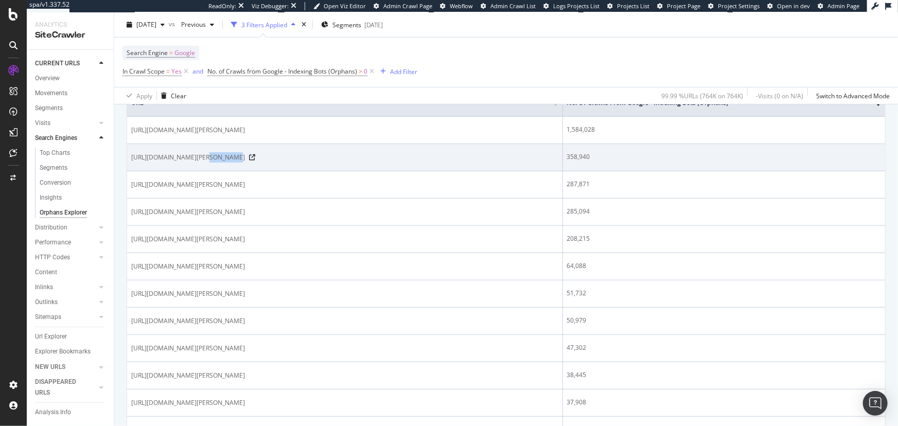
drag, startPoint x: 200, startPoint y: 155, endPoint x: 222, endPoint y: 158, distance: 22.3
click at [222, 158] on span "https://www.wilson.com/en-us/luma_bridge/ajax/initSession" at bounding box center [188, 157] width 114 height 10
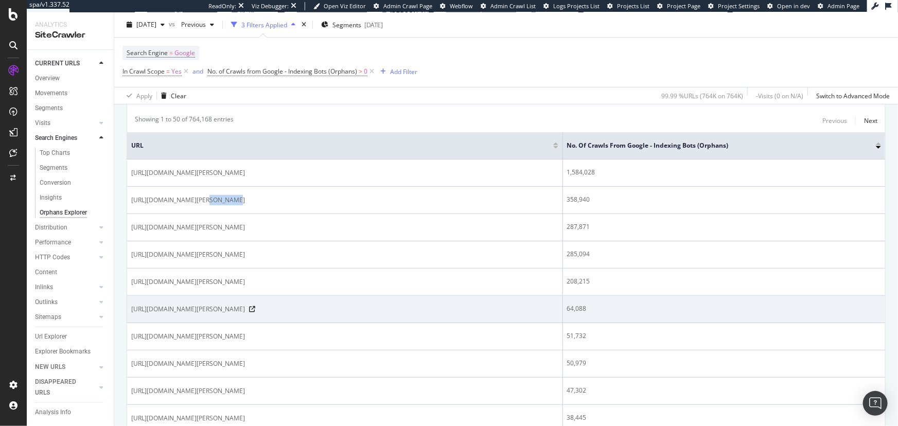
scroll to position [112, 0]
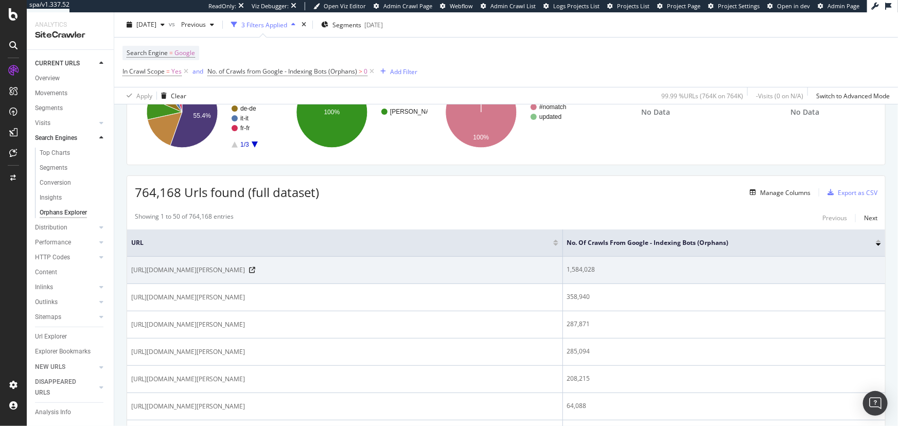
click at [439, 267] on div "[URL][DOMAIN_NAME][PERSON_NAME]" at bounding box center [344, 270] width 427 height 10
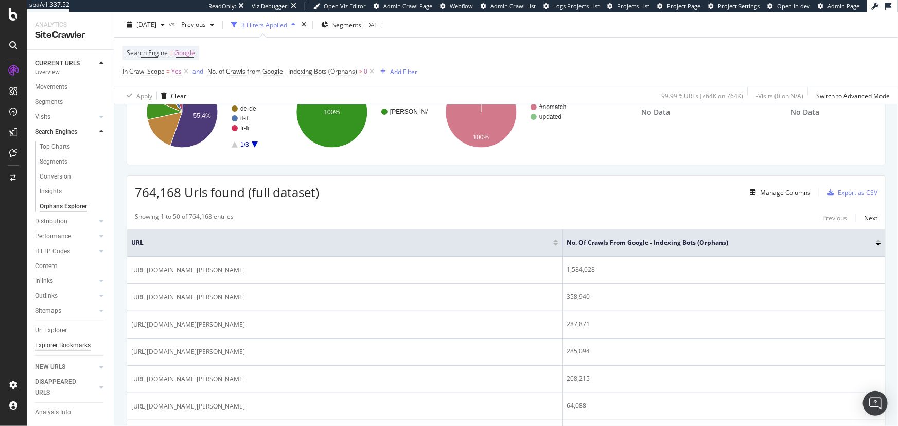
scroll to position [16, 0]
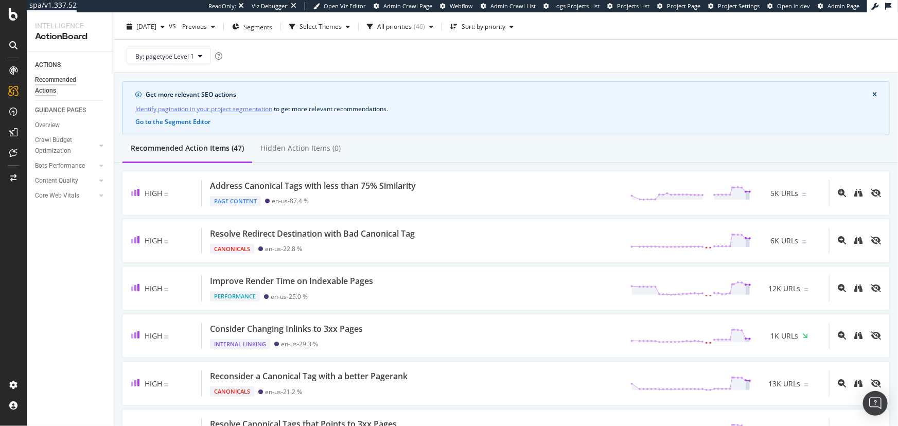
scroll to position [46, 0]
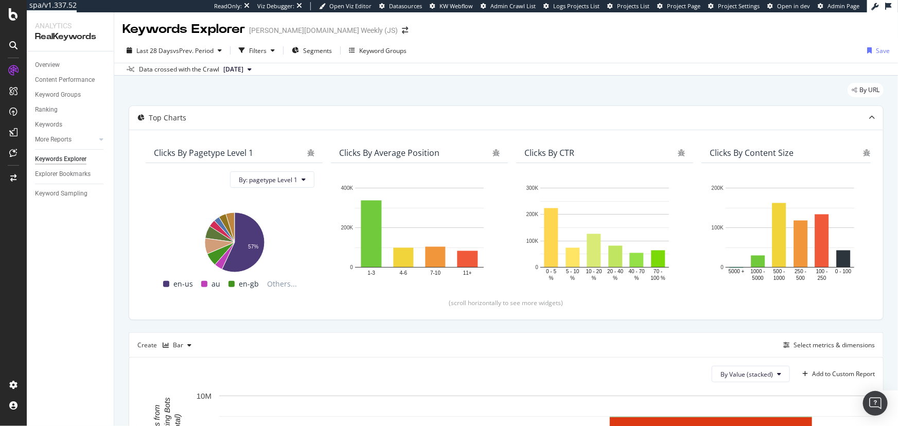
scroll to position [190, 0]
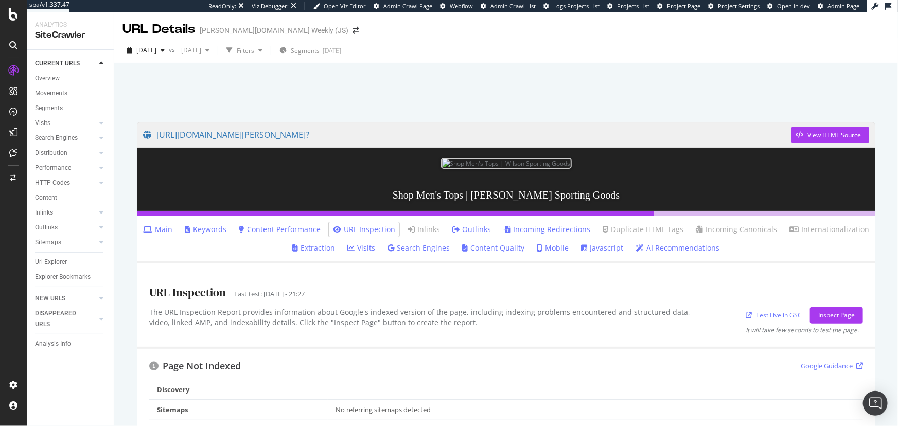
scroll to position [137, 0]
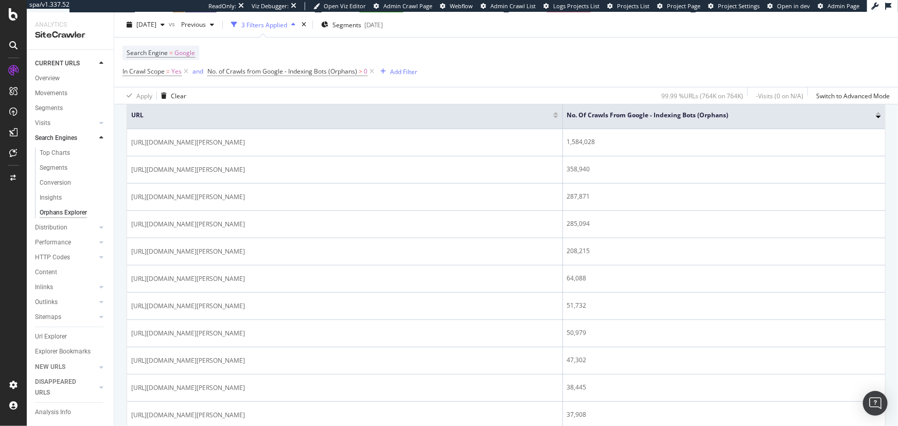
scroll to position [280, 0]
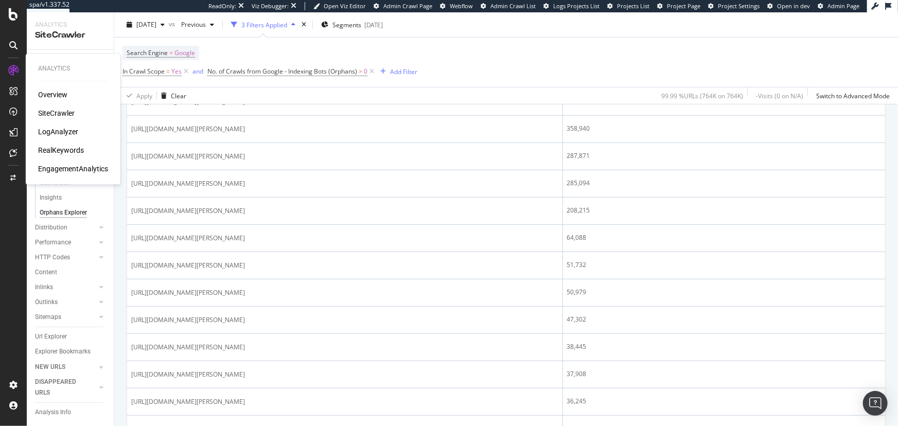
click at [78, 149] on div "RealKeywords" at bounding box center [61, 151] width 46 height 10
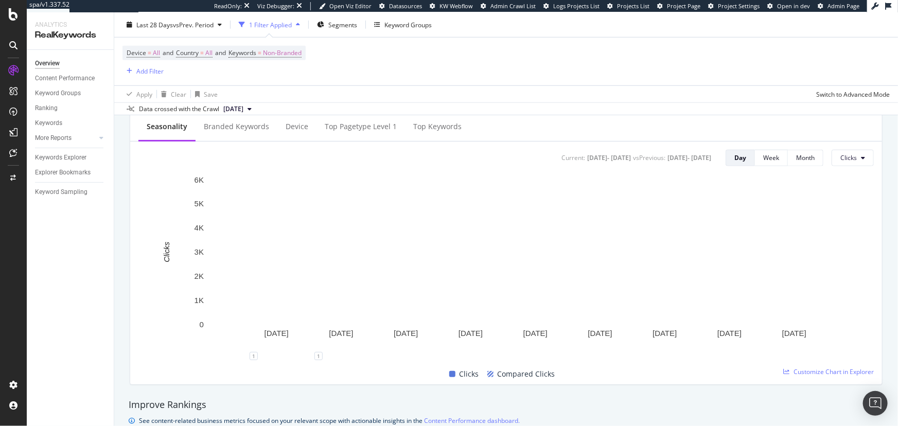
scroll to position [421, 0]
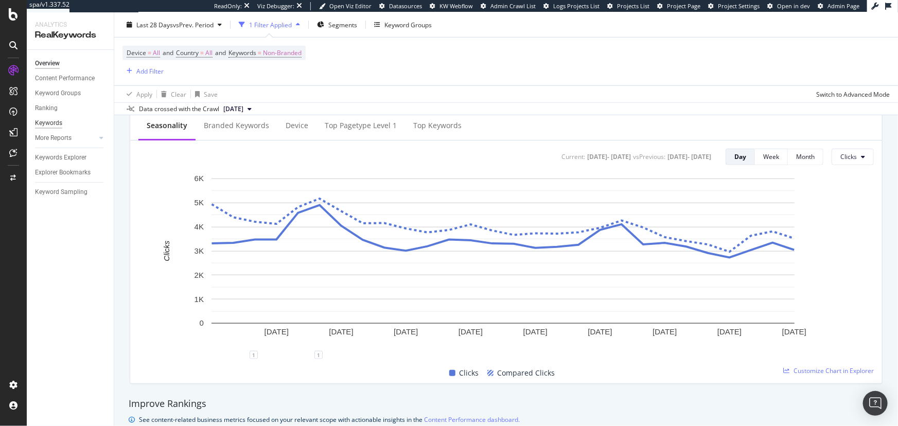
click at [41, 118] on div "Keywords" at bounding box center [48, 123] width 27 height 11
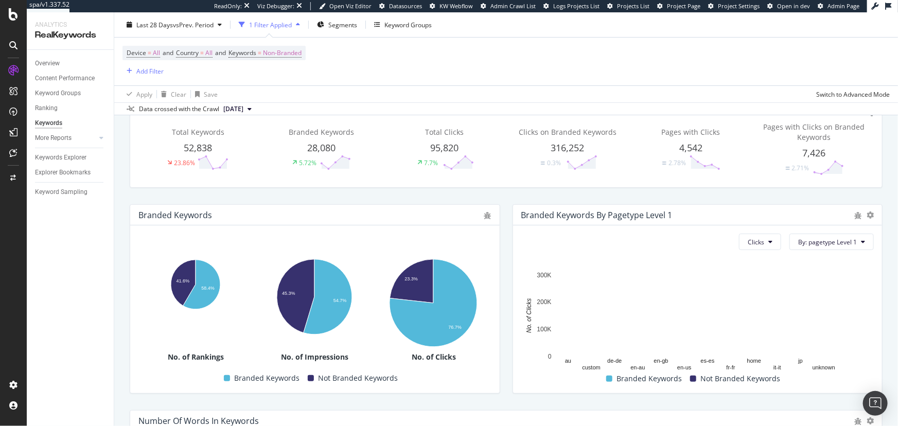
scroll to position [72, 0]
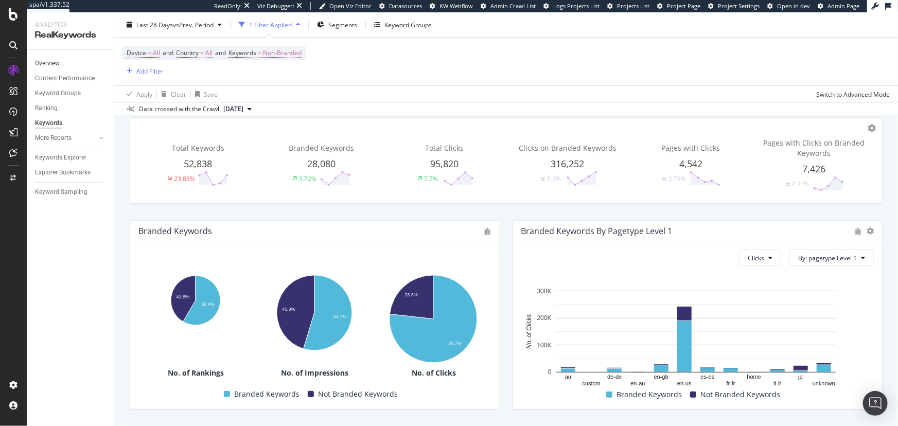
click at [80, 68] on link "Overview" at bounding box center [70, 63] width 71 height 11
